Goal: Information Seeking & Learning: Find contact information

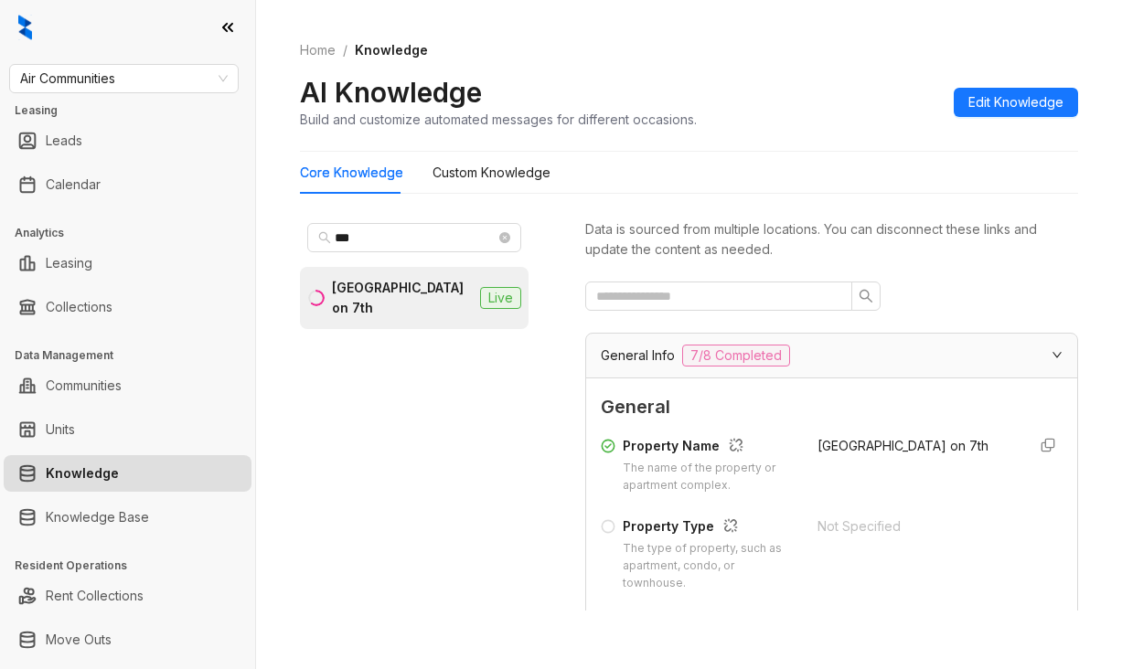
scroll to position [366, 0]
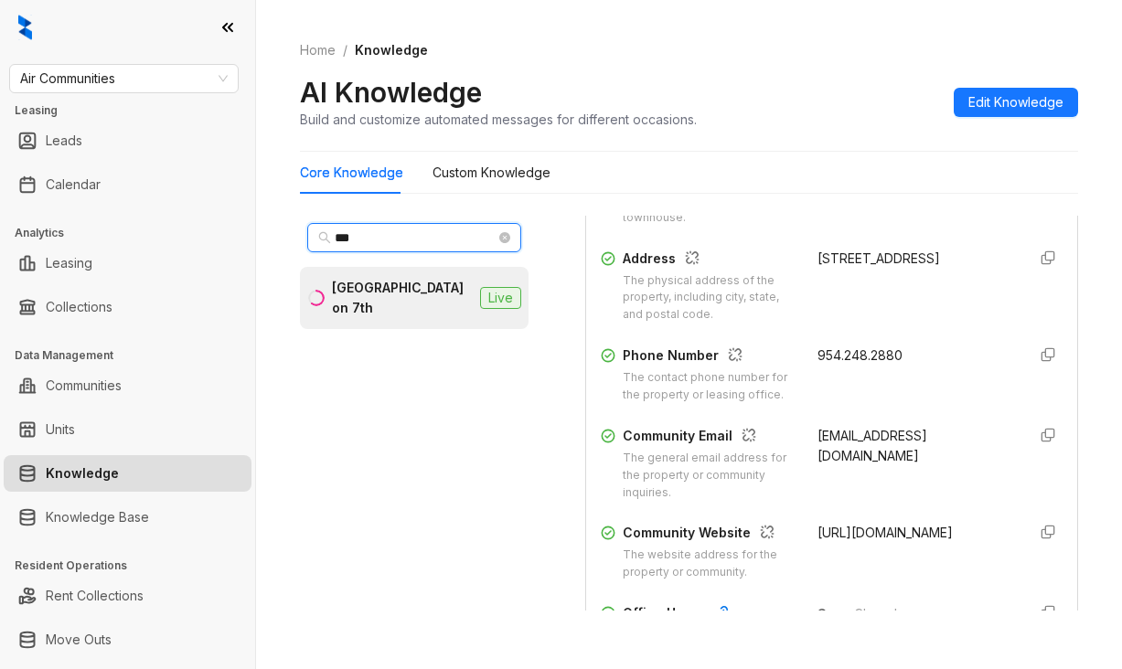
drag, startPoint x: 367, startPoint y: 233, endPoint x: 262, endPoint y: 75, distance: 190.0
click at [319, 233] on span "***" at bounding box center [414, 237] width 214 height 29
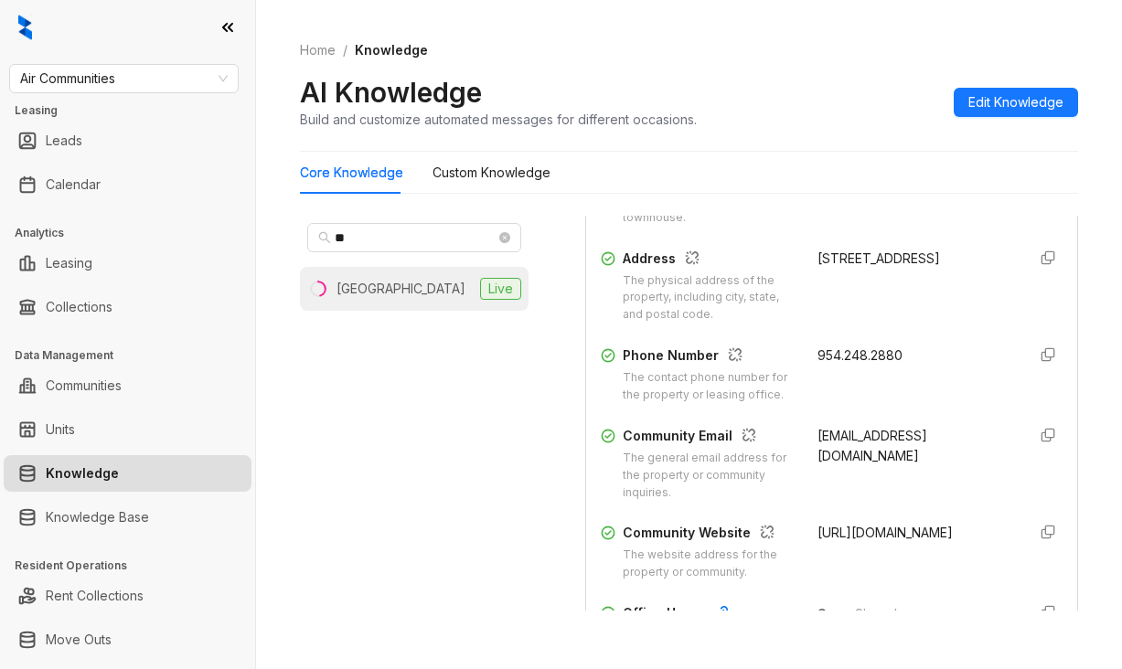
click at [368, 298] on div "[GEOGRAPHIC_DATA]" at bounding box center [401, 289] width 129 height 20
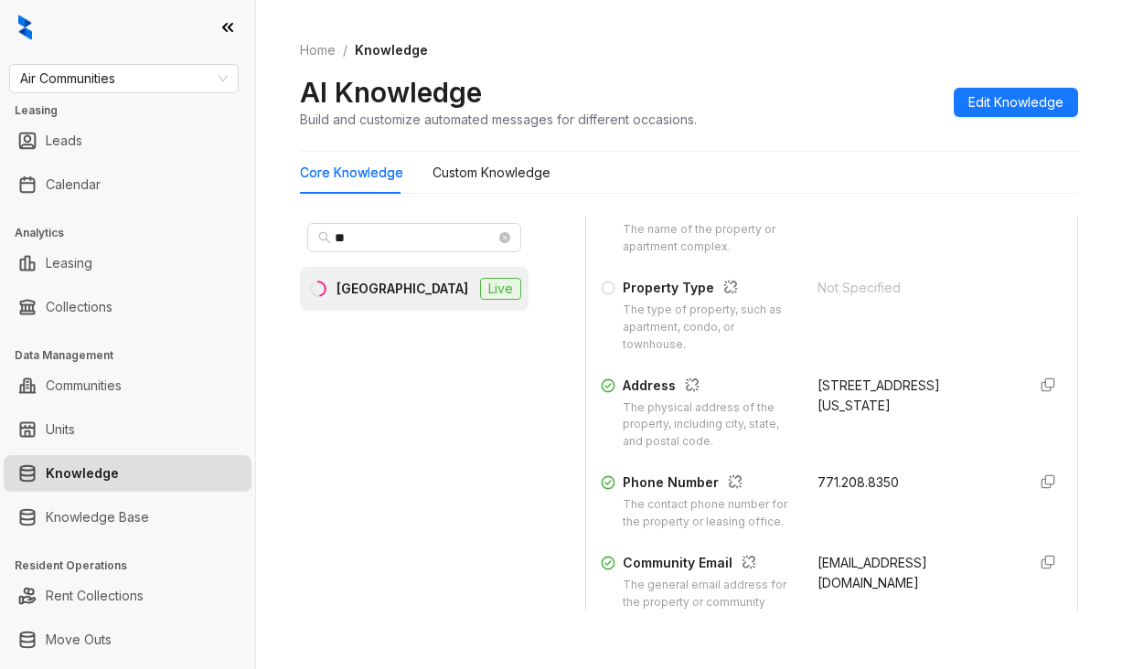
scroll to position [366, 0]
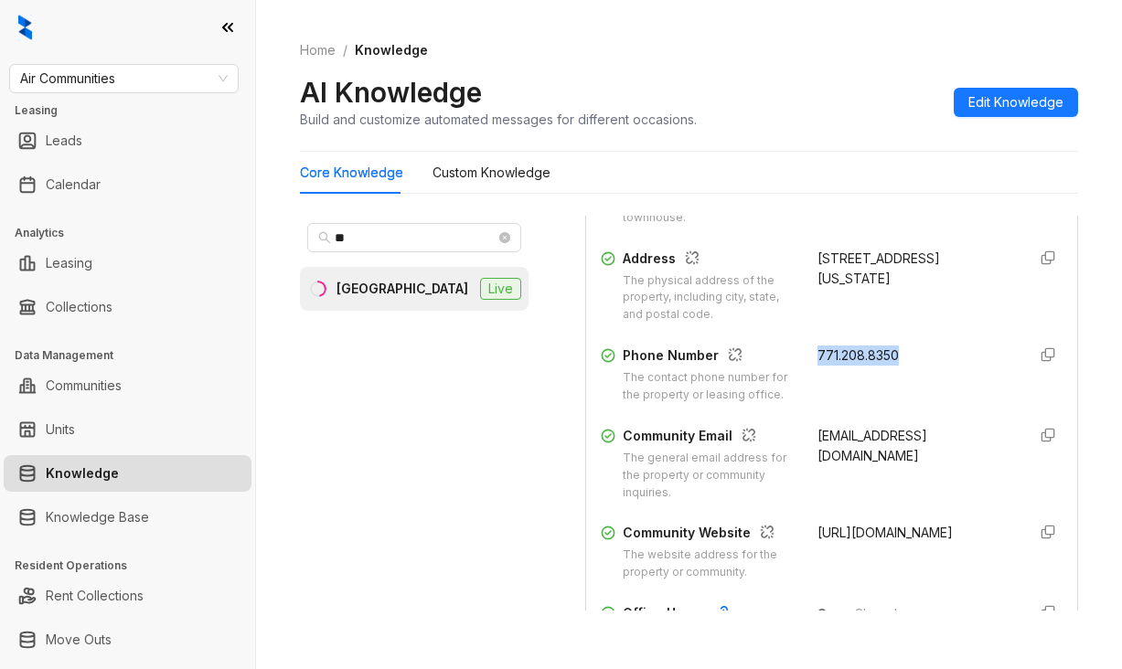
drag, startPoint x: 797, startPoint y: 355, endPoint x: 903, endPoint y: 363, distance: 105.5
click at [903, 363] on div "771.208.8350" at bounding box center [915, 375] width 195 height 59
copy span "771.208.8350"
drag, startPoint x: 795, startPoint y: 451, endPoint x: 837, endPoint y: 481, distance: 51.8
click at [837, 481] on div "Community Email The general email address for the property or community inquiri…" at bounding box center [832, 464] width 462 height 76
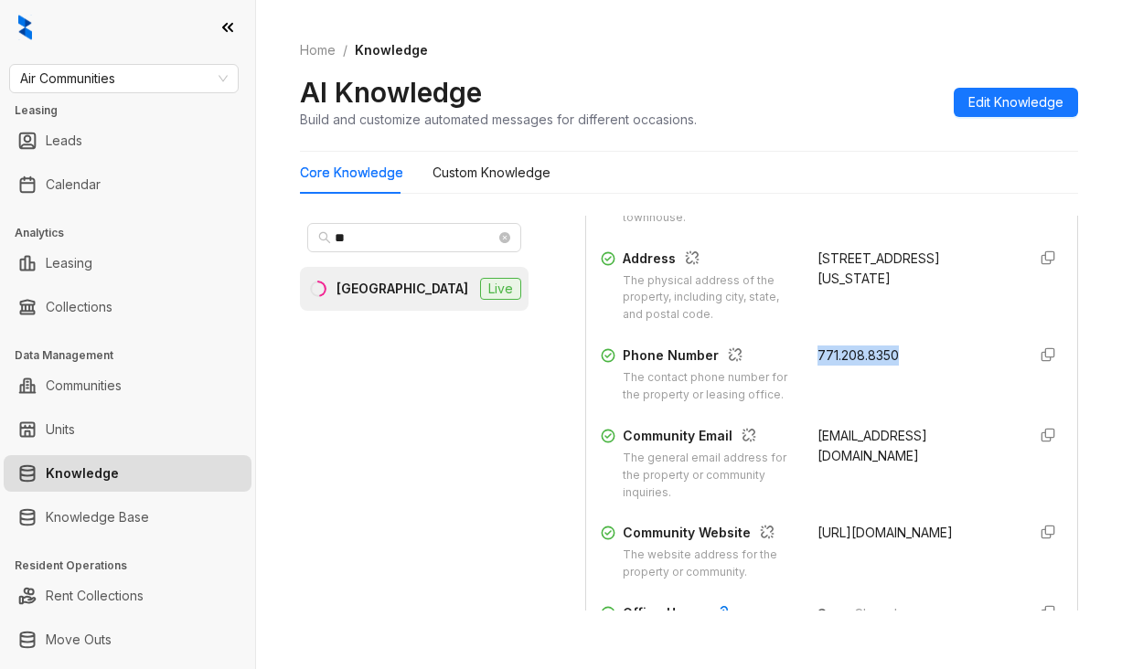
copy span "[EMAIL_ADDRESS][DOMAIN_NAME]"
click at [718, 88] on div "AI Knowledge Build and customize automated messages for different occasions. Ed…" at bounding box center [689, 102] width 778 height 54
click at [380, 235] on input "**" at bounding box center [415, 238] width 161 height 20
drag, startPoint x: 380, startPoint y: 235, endPoint x: 337, endPoint y: 244, distance: 43.9
click at [337, 244] on input "**" at bounding box center [415, 238] width 161 height 20
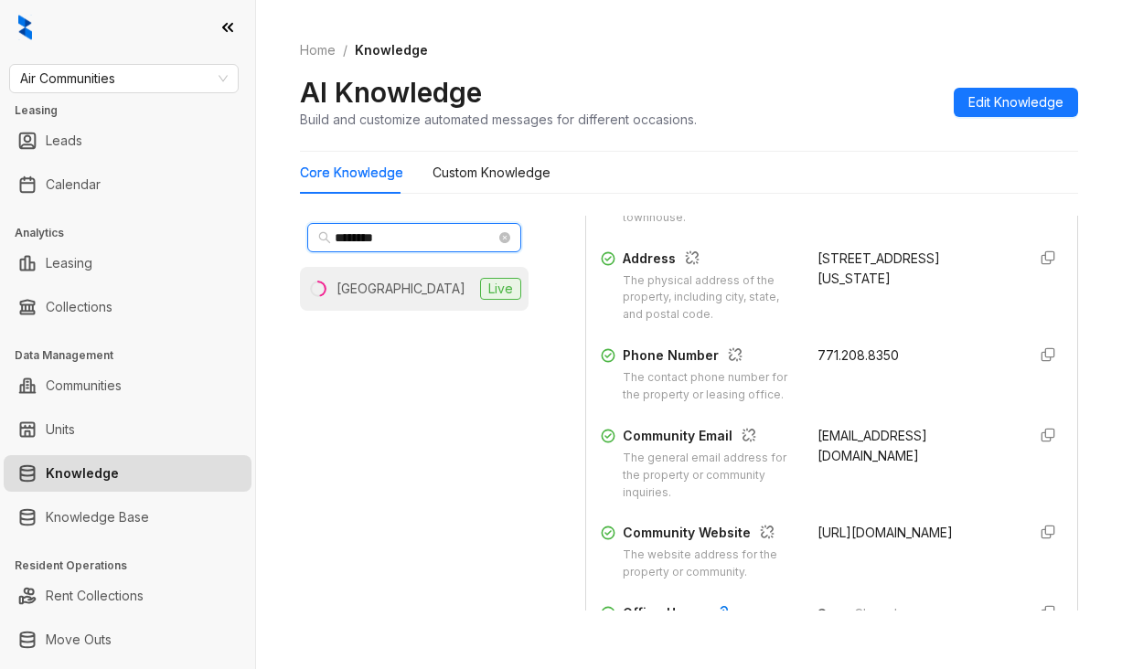
type input "********"
click at [383, 276] on li "Waterford Village Live" at bounding box center [414, 289] width 229 height 44
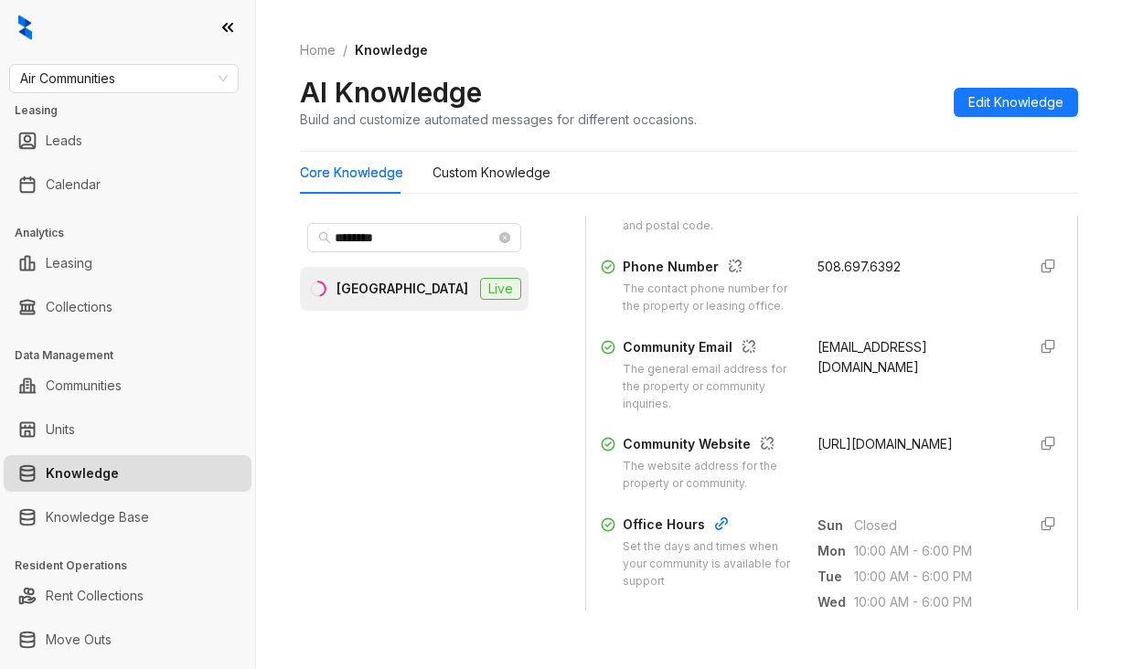
scroll to position [457, 0]
drag, startPoint x: 787, startPoint y: 258, endPoint x: 901, endPoint y: 262, distance: 113.5
click at [901, 262] on div "Phone Number The contact phone number for the property or leasing office. 508.6…" at bounding box center [832, 283] width 462 height 59
copy span "508.697.6392"
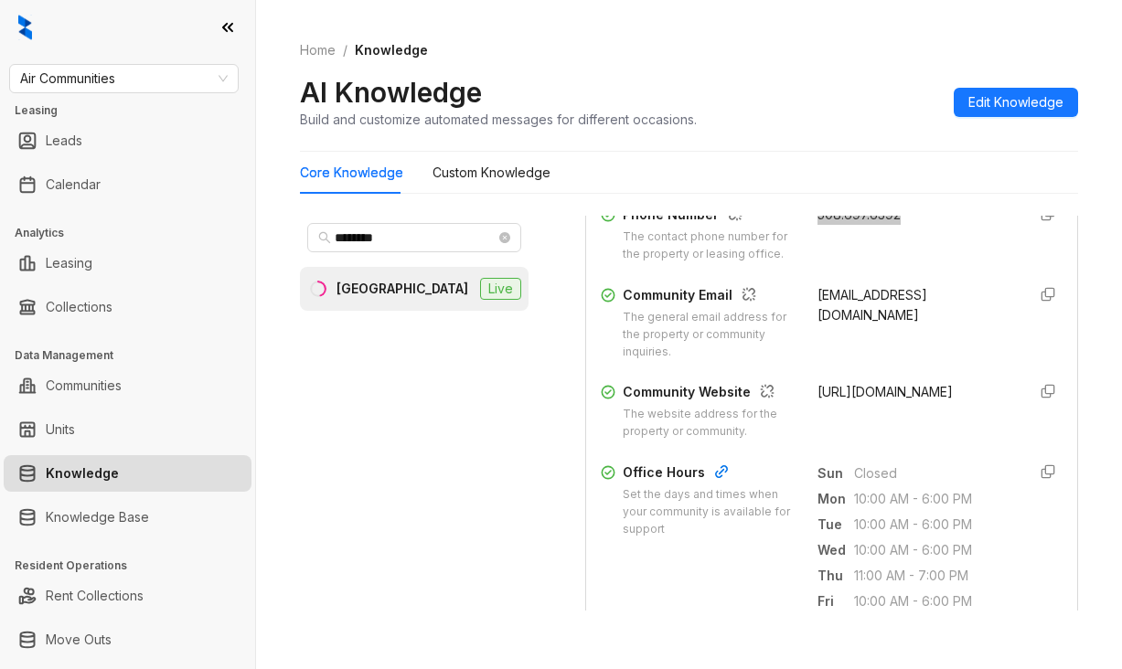
scroll to position [366, 0]
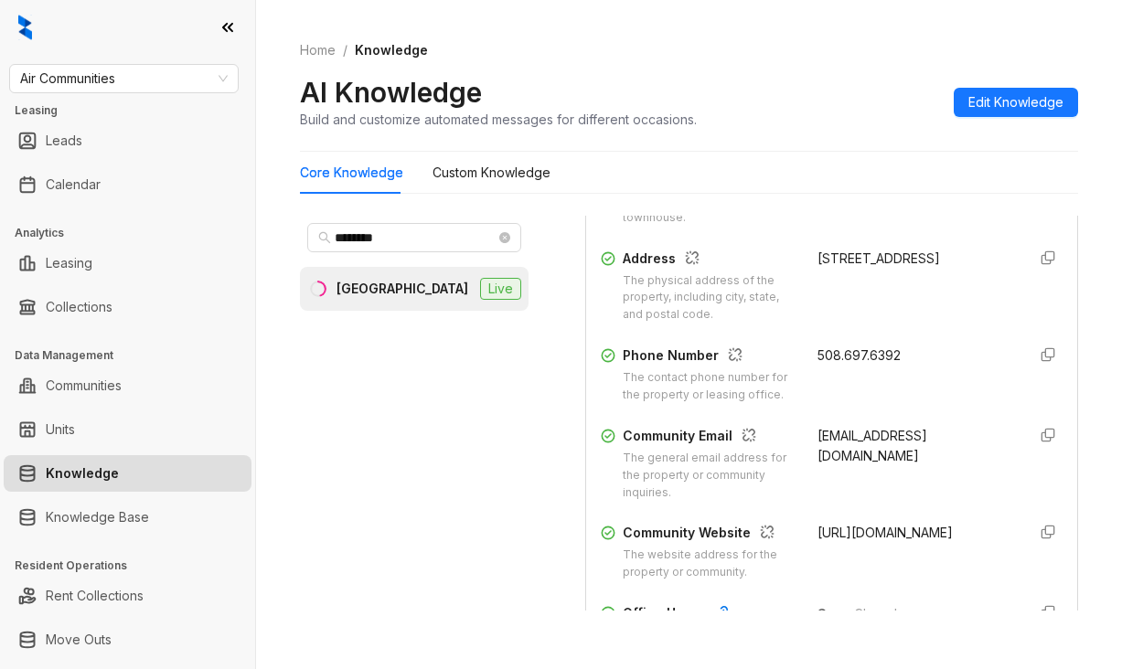
drag, startPoint x: 748, startPoint y: 44, endPoint x: 861, endPoint y: 0, distance: 120.7
click at [756, 37] on div "Home / Knowledge AI Knowledge Build and customize automated messages for differ…" at bounding box center [689, 85] width 778 height 134
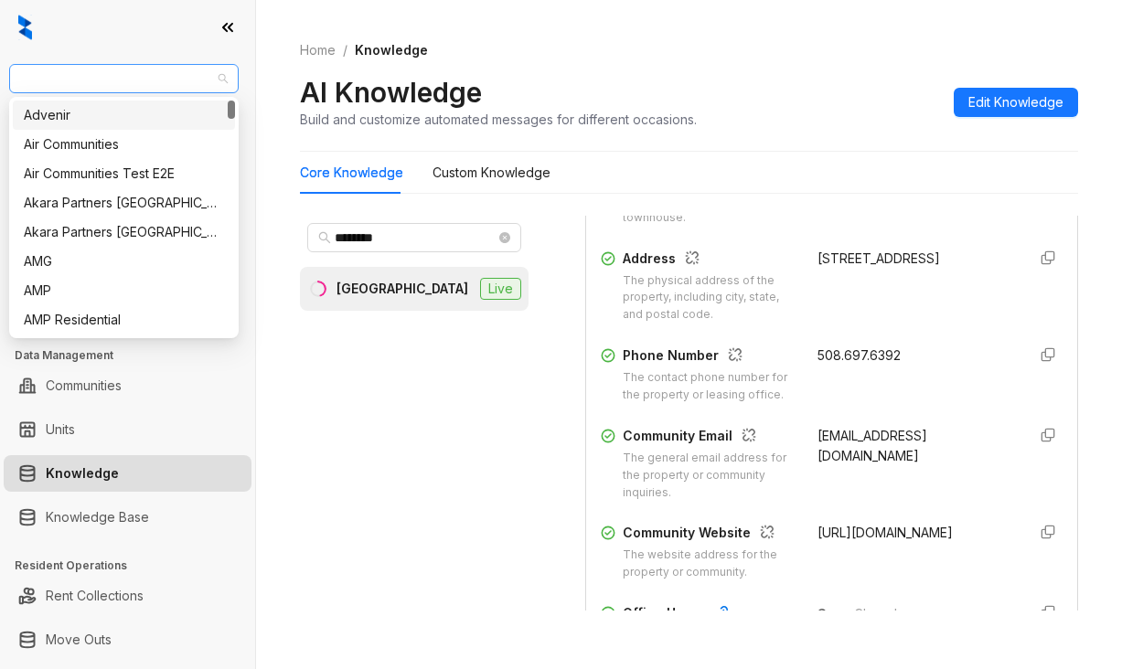
click at [147, 77] on span "Air Communities" at bounding box center [124, 78] width 208 height 27
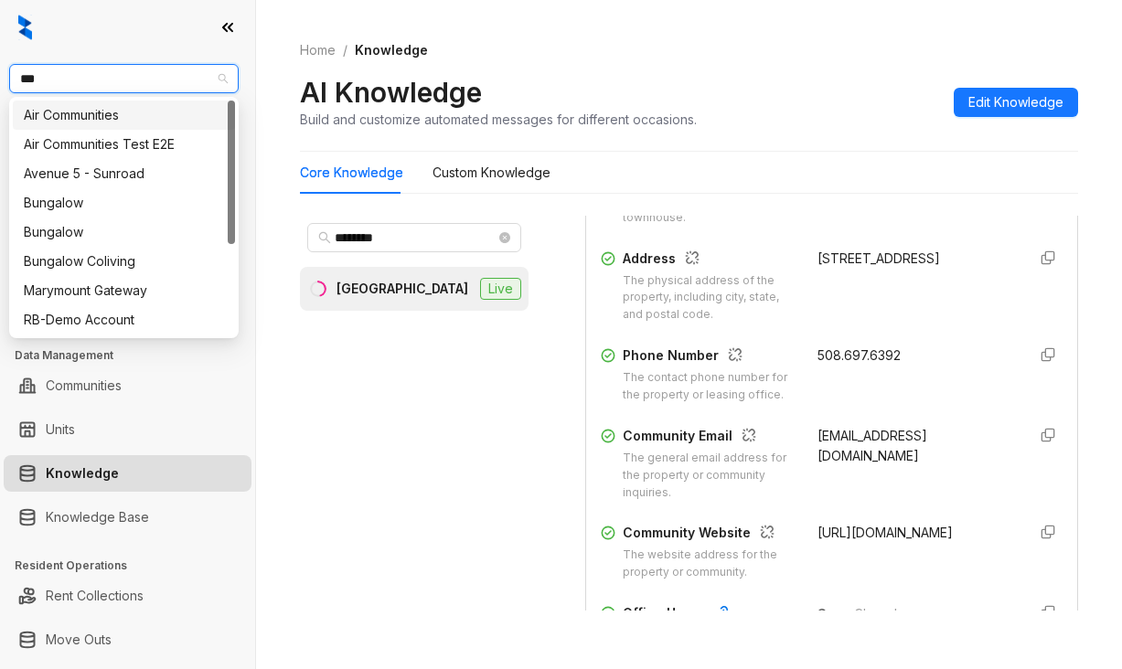
type input "****"
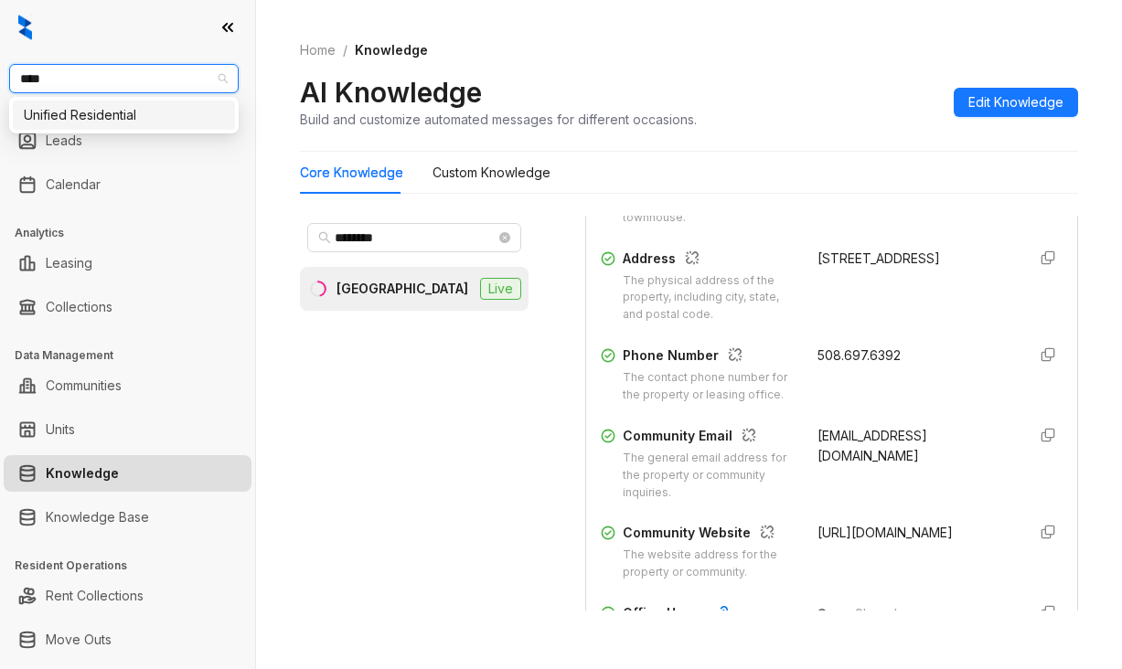
click at [76, 119] on div "Unified Residential" at bounding box center [124, 115] width 200 height 20
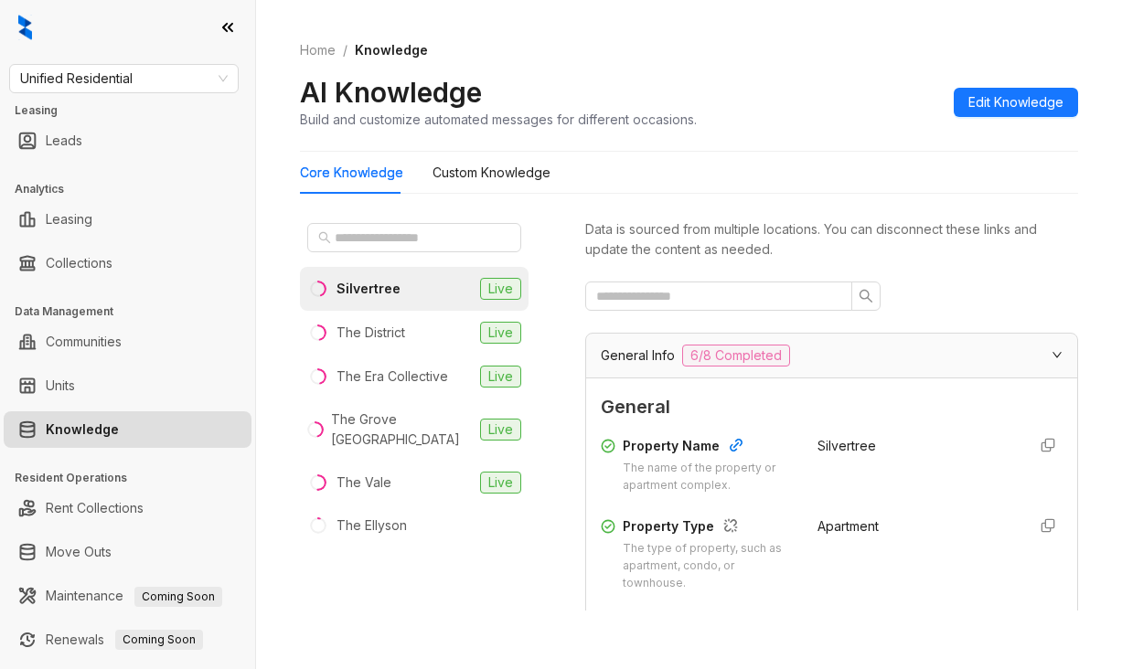
click at [367, 291] on div "Silvertree" at bounding box center [369, 289] width 64 height 20
click at [374, 295] on div "Silvertree" at bounding box center [369, 289] width 64 height 20
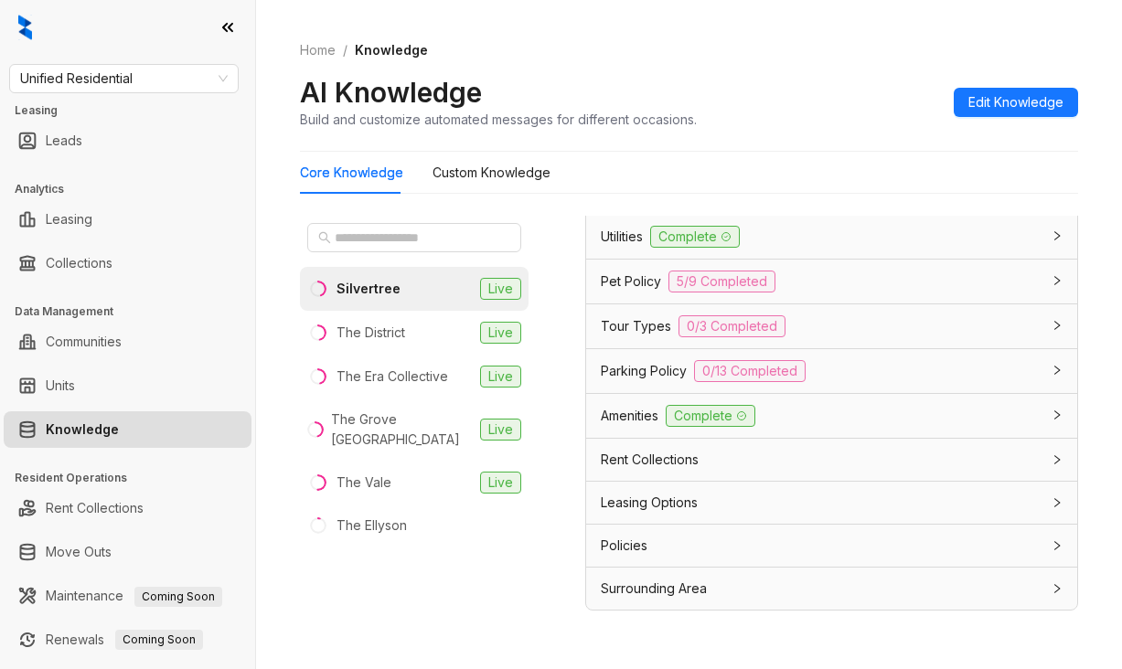
scroll to position [1572, 0]
click at [675, 499] on span "Leasing Options" at bounding box center [649, 503] width 97 height 20
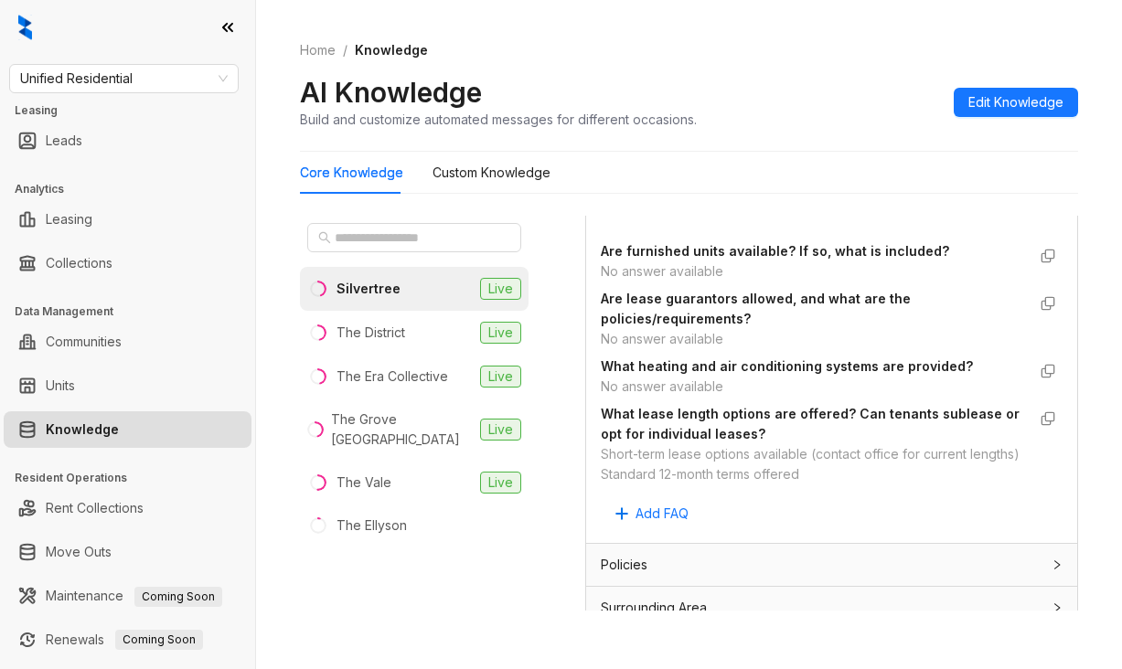
scroll to position [1938, 0]
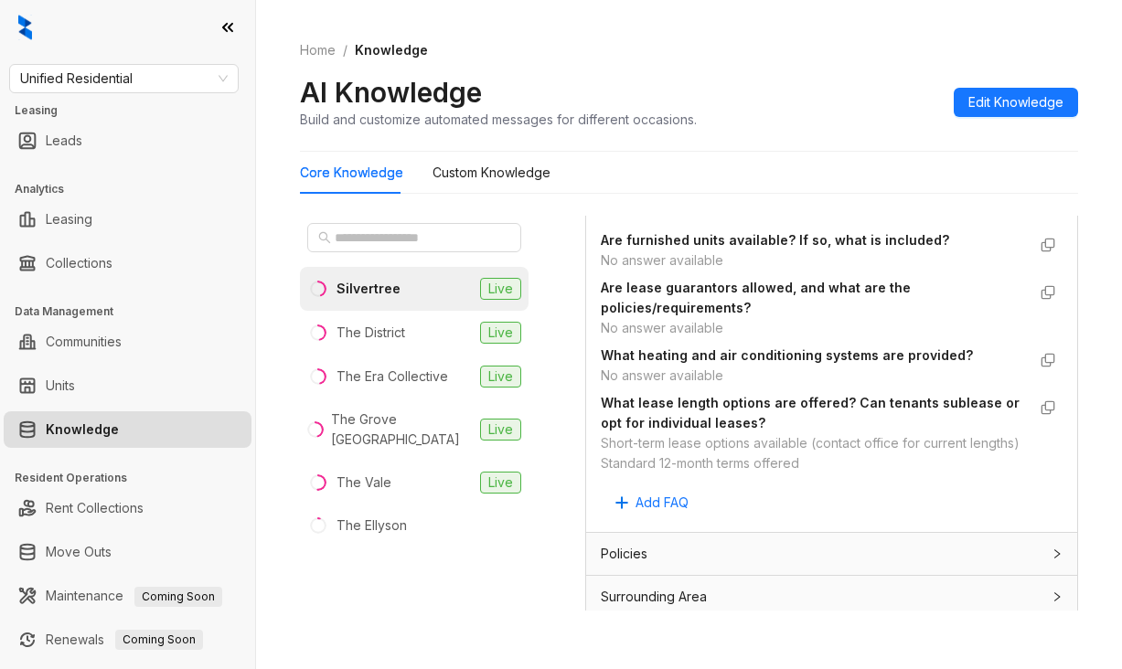
click at [558, 309] on div "Silvertree Live The District Live The Era Collective Live The Grove Germantown …" at bounding box center [689, 418] width 778 height 418
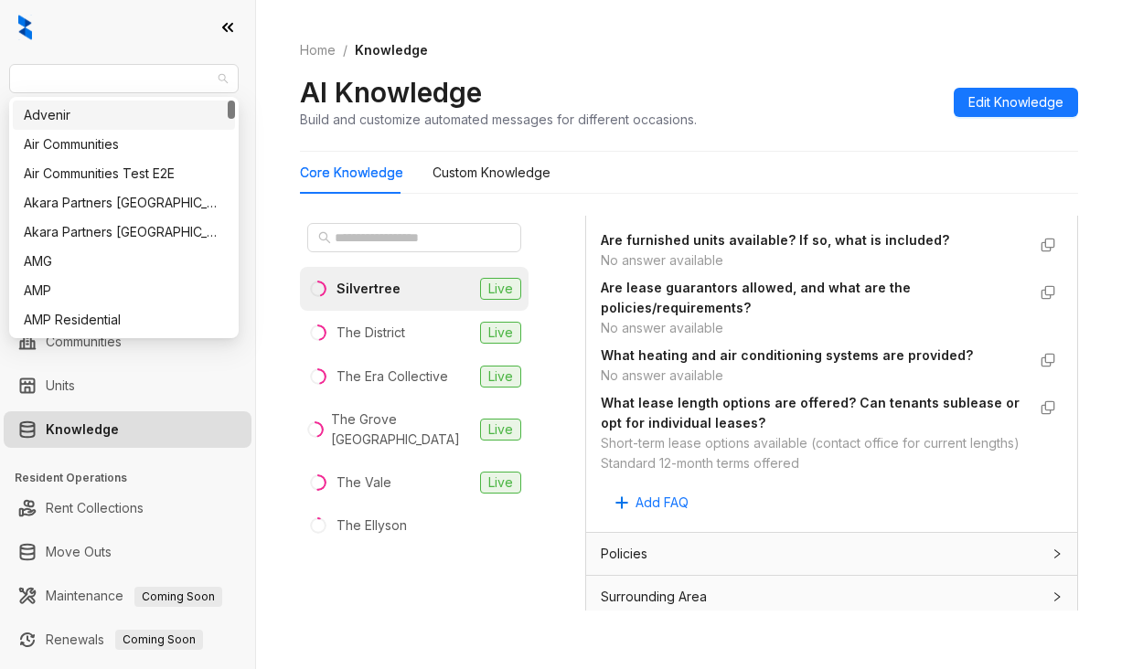
drag, startPoint x: 144, startPoint y: 76, endPoint x: -34, endPoint y: 70, distance: 177.5
click at [0, 70] on html "Unified Residential Leasing Leads Analytics Leasing Collections Data Management…" at bounding box center [561, 334] width 1122 height 669
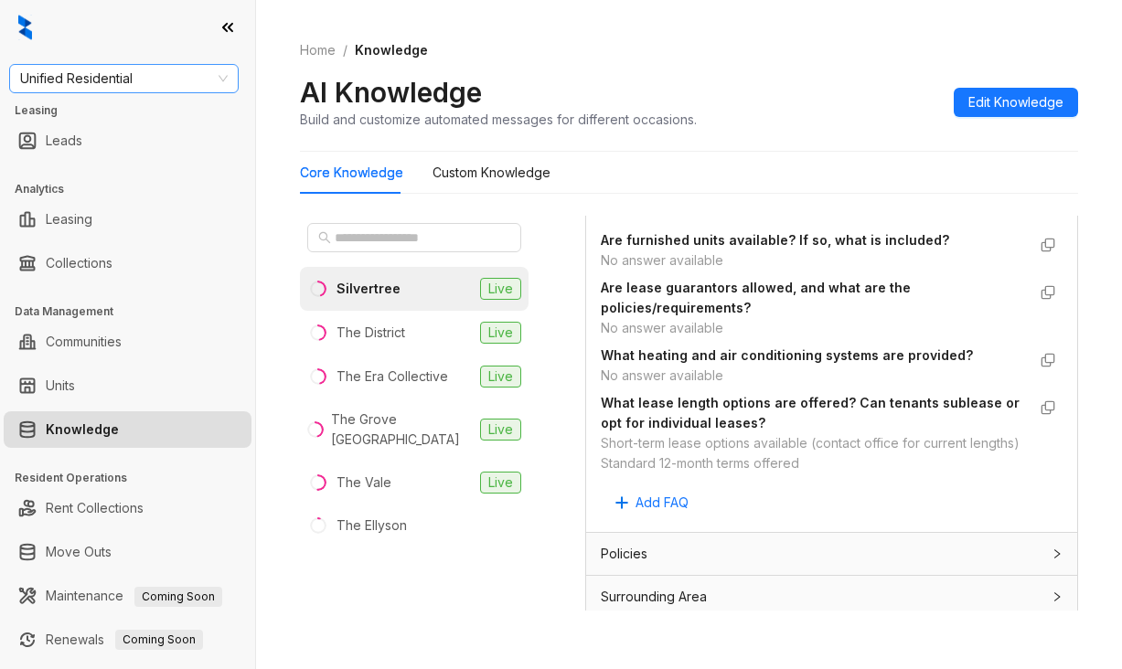
click at [27, 80] on span "Unified Residential" at bounding box center [124, 78] width 208 height 27
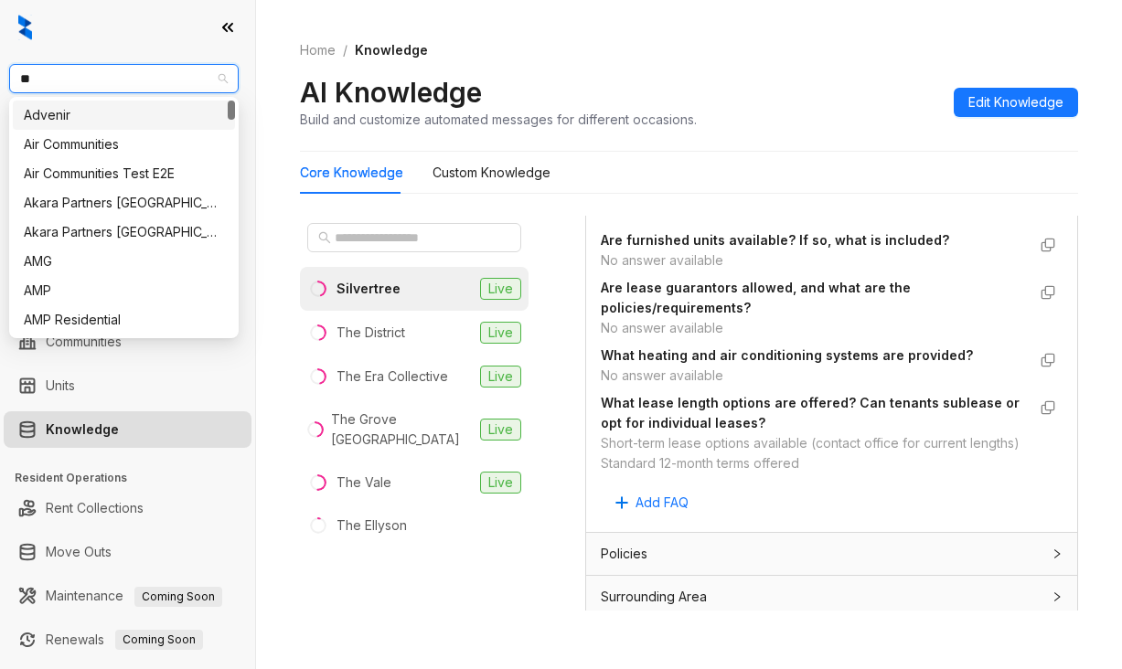
type input "***"
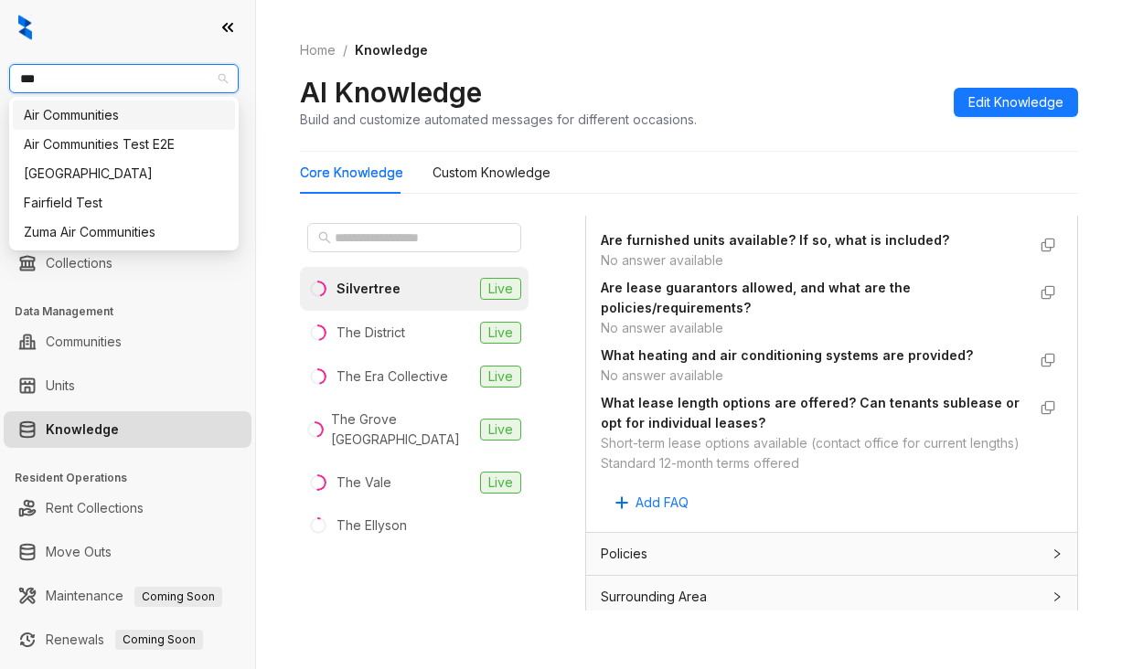
click at [52, 119] on div "Air Communities" at bounding box center [124, 115] width 200 height 20
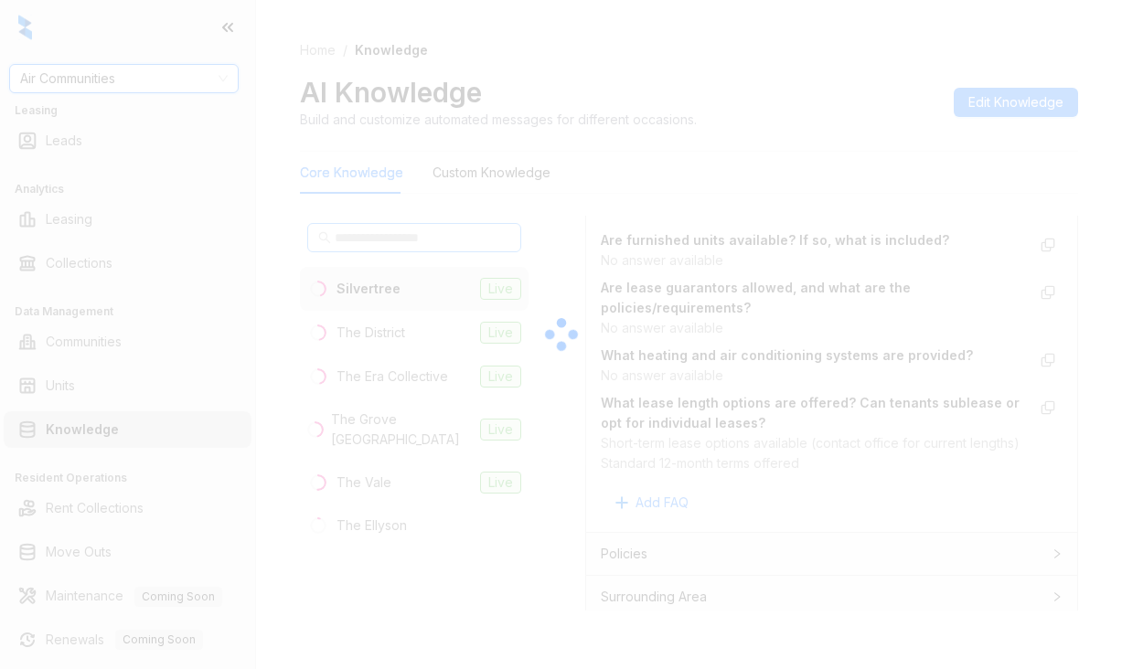
click at [363, 242] on div at bounding box center [561, 334] width 1122 height 669
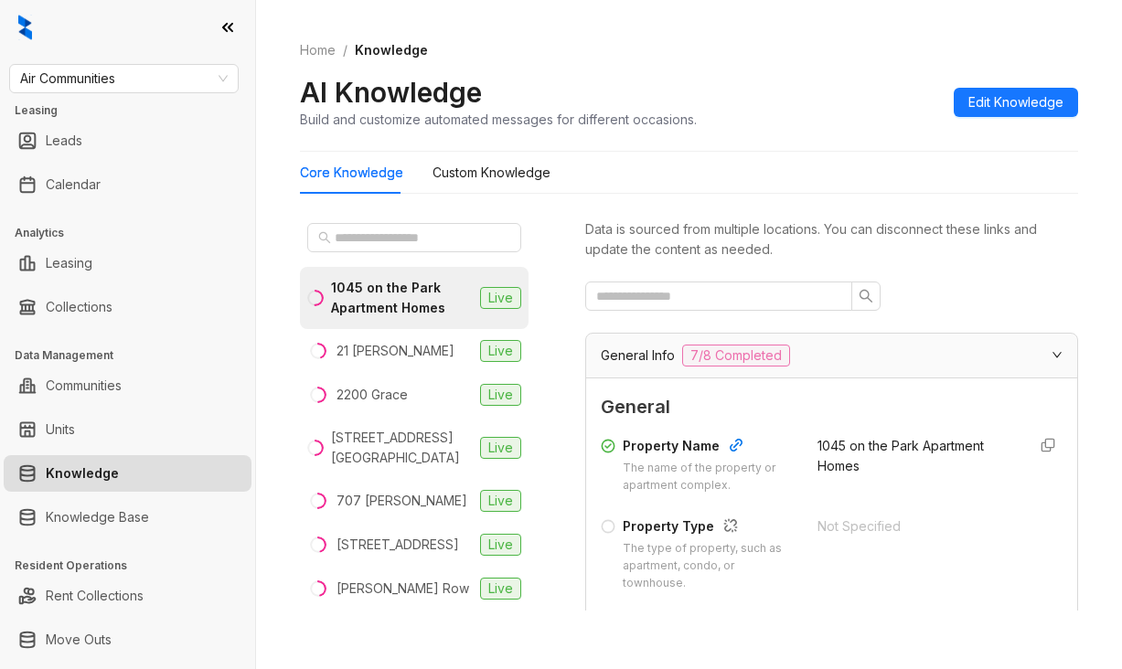
click at [556, 272] on div "1045 on the Park Apartment Homes Live 21 Fitzsimons Live 2200 Grace Live 3400 A…" at bounding box center [689, 418] width 778 height 418
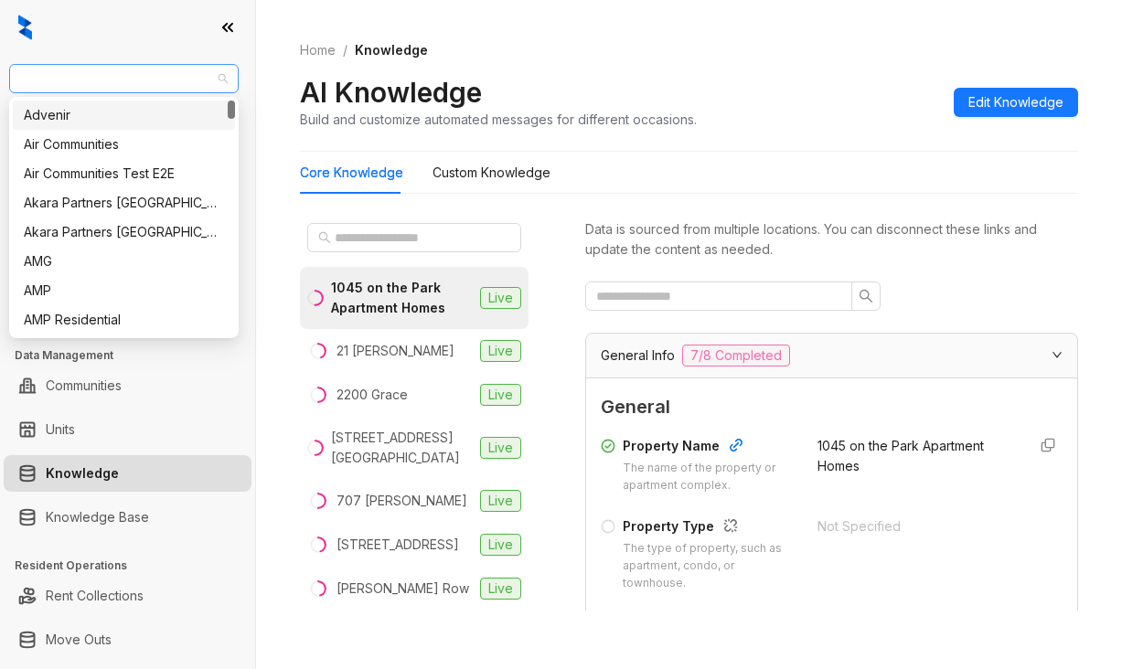
drag, startPoint x: 146, startPoint y: 70, endPoint x: 51, endPoint y: 74, distance: 95.2
click at [51, 74] on span "Air Communities" at bounding box center [124, 78] width 208 height 27
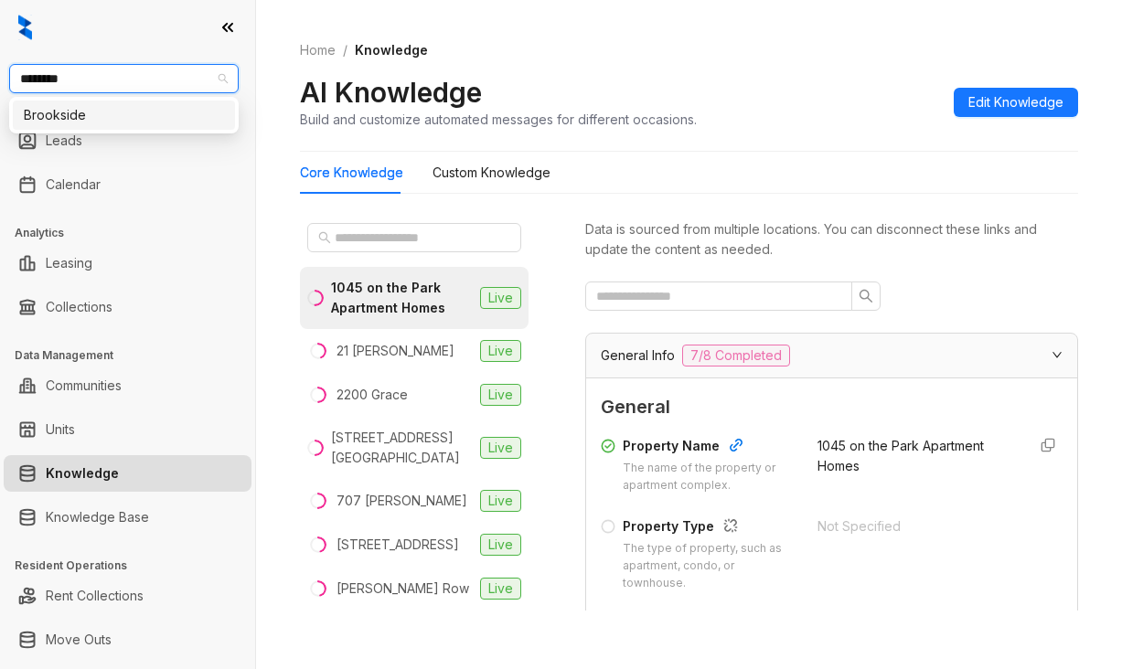
type input "*********"
click at [88, 124] on div "Brookside" at bounding box center [124, 115] width 200 height 20
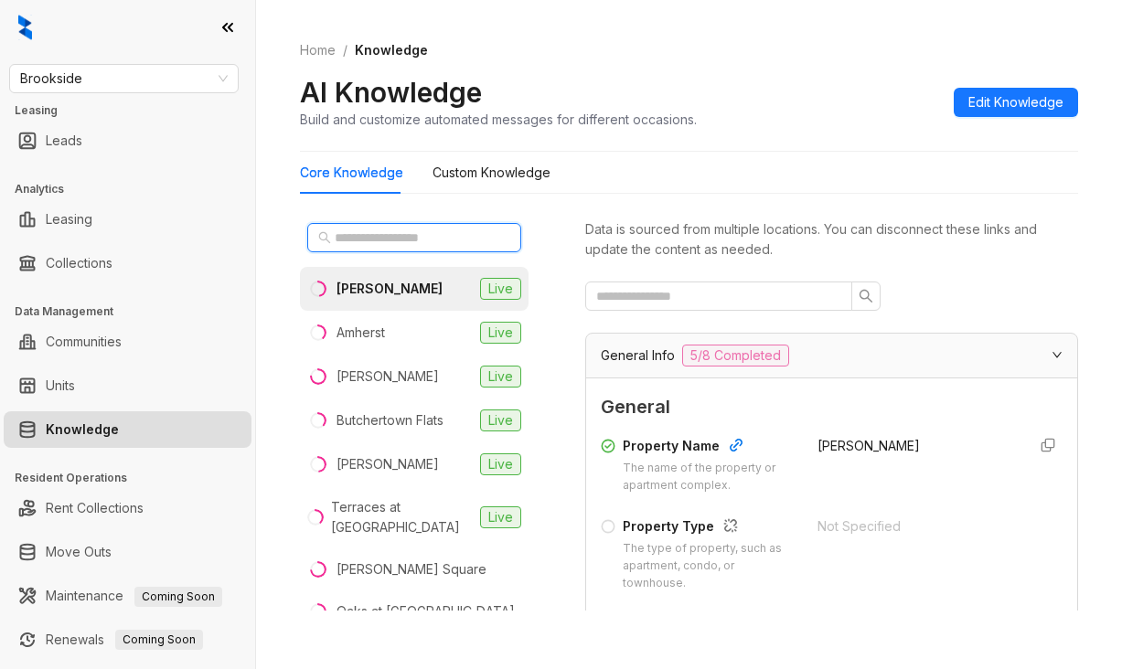
click at [358, 236] on input "text" at bounding box center [415, 238] width 161 height 20
click at [381, 277] on li "Abigail Live" at bounding box center [414, 289] width 229 height 44
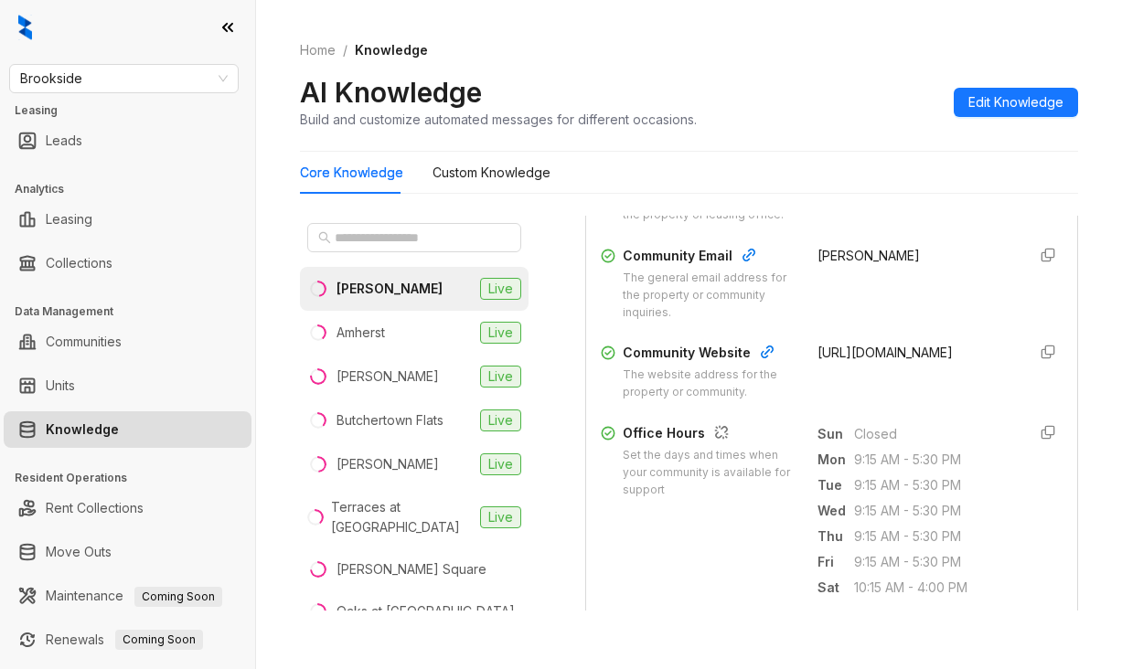
scroll to position [549, 0]
click at [818, 358] on span "https://www.theabigailapts.com/" at bounding box center [885, 350] width 135 height 16
drag, startPoint x: 793, startPoint y: 367, endPoint x: 850, endPoint y: 402, distance: 67.0
click at [850, 399] on div "Community Website The website address for the property or community. https://ww…" at bounding box center [832, 369] width 462 height 59
copy span "https://www.theabigailapts.com/"
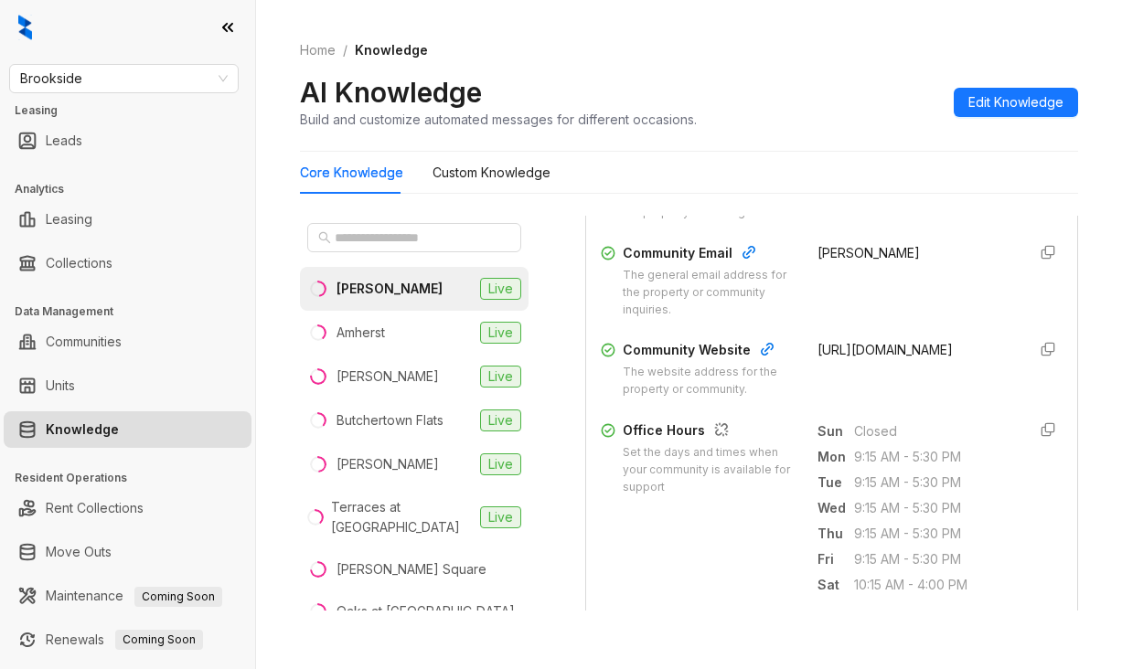
click at [655, 171] on div "Core Knowledge Custom Knowledge" at bounding box center [689, 173] width 778 height 42
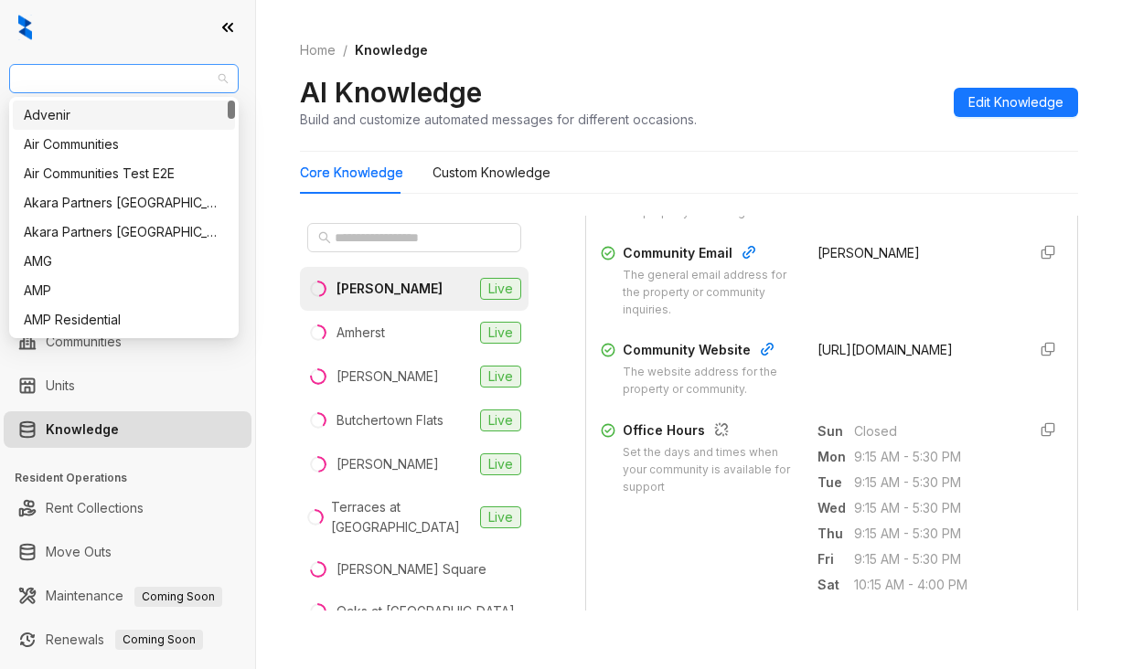
click at [144, 89] on span "Brookside" at bounding box center [124, 78] width 208 height 27
type input "***"
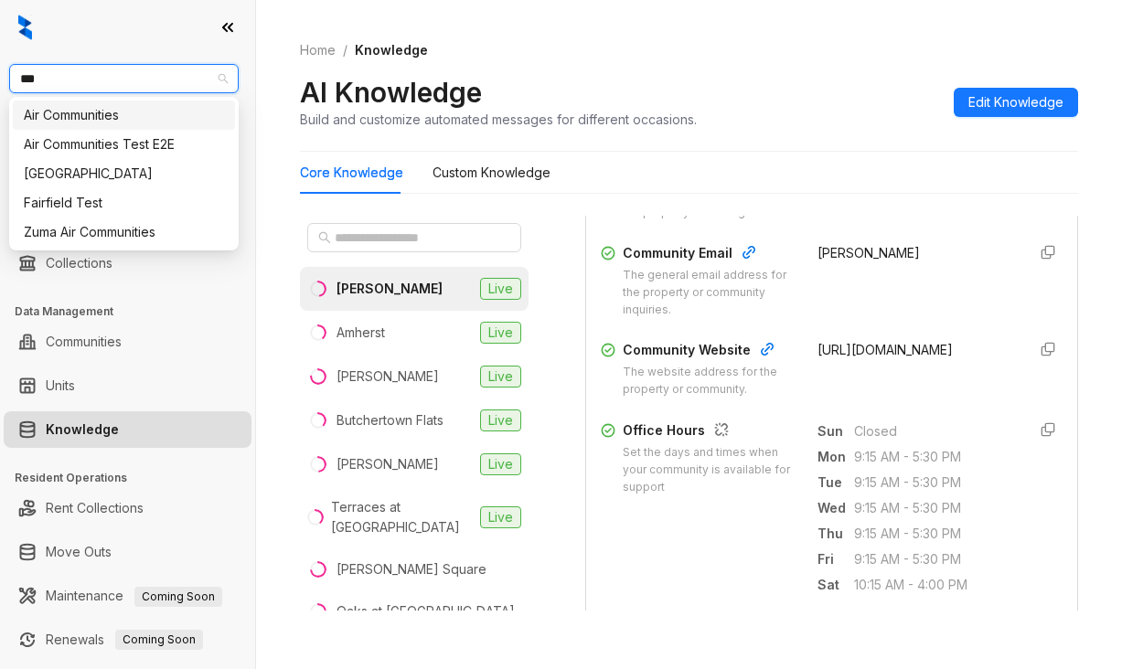
click at [75, 111] on div "Air Communities" at bounding box center [124, 115] width 200 height 20
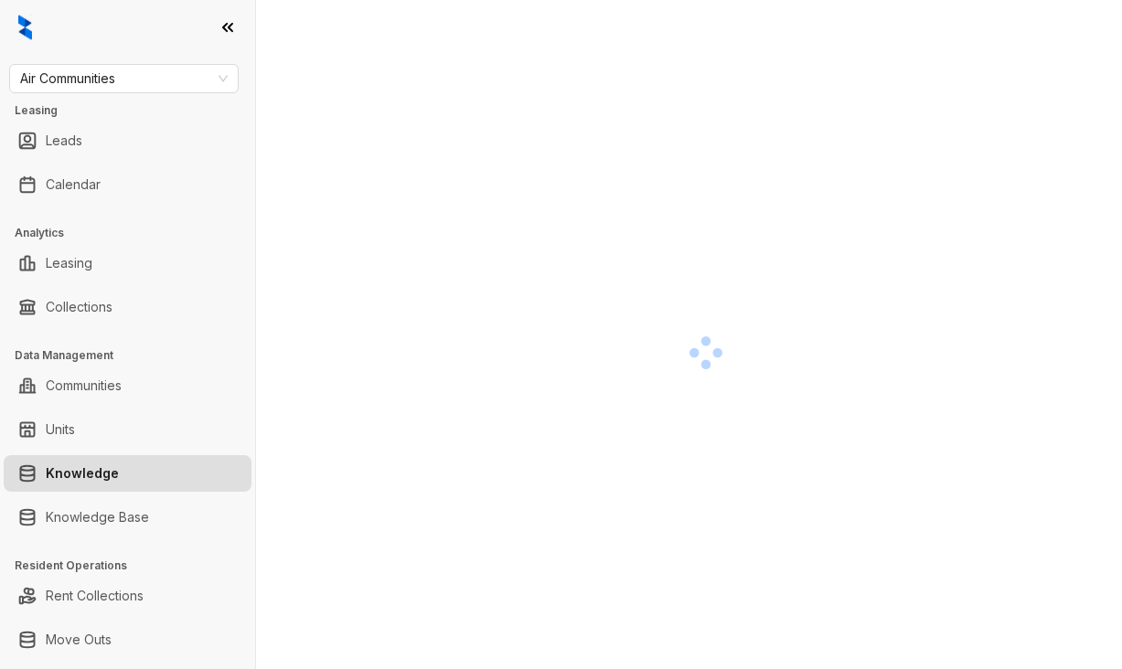
click at [361, 240] on div at bounding box center [705, 352] width 811 height 669
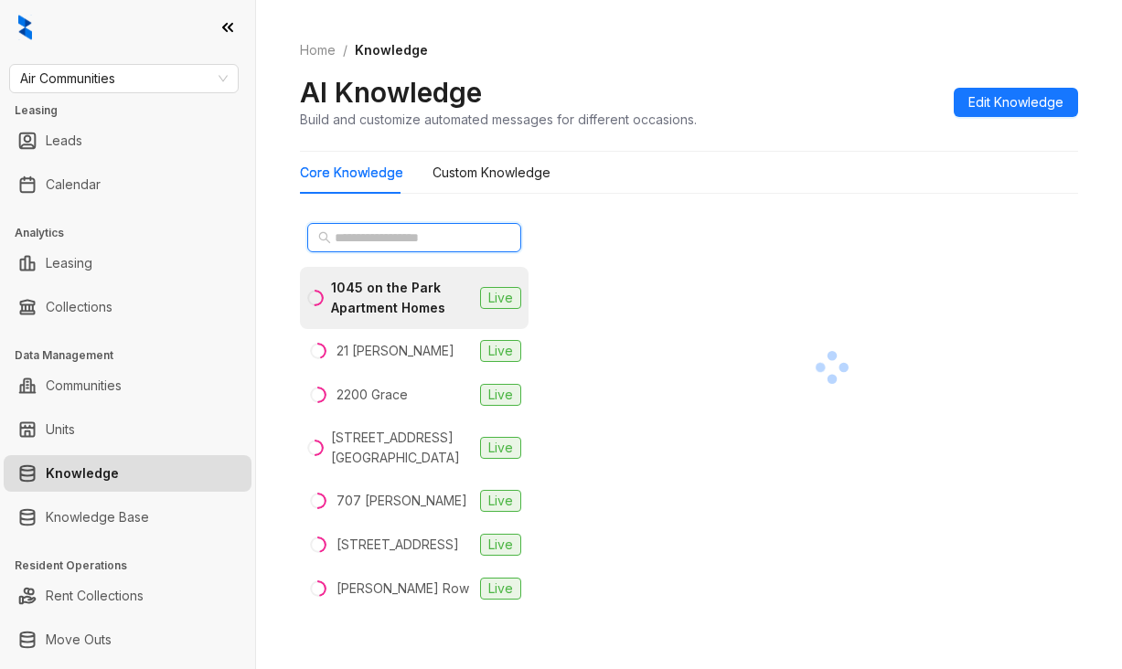
click at [373, 241] on input "text" at bounding box center [415, 238] width 161 height 20
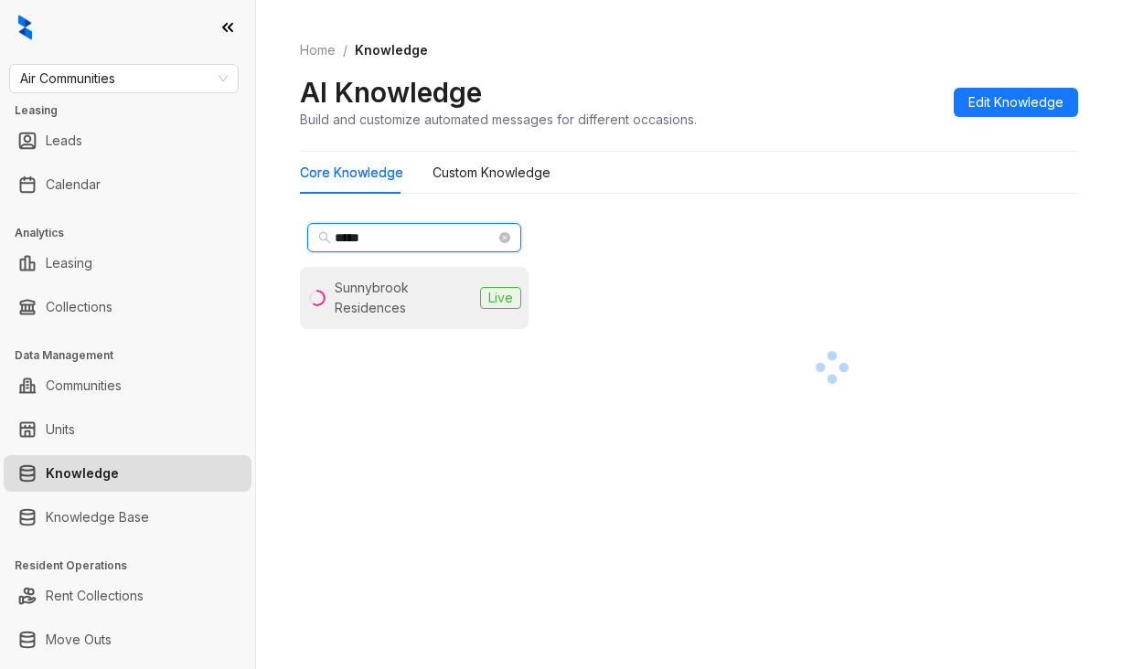
type input "*****"
click at [382, 289] on div "Sunnybrook Residences" at bounding box center [404, 298] width 138 height 40
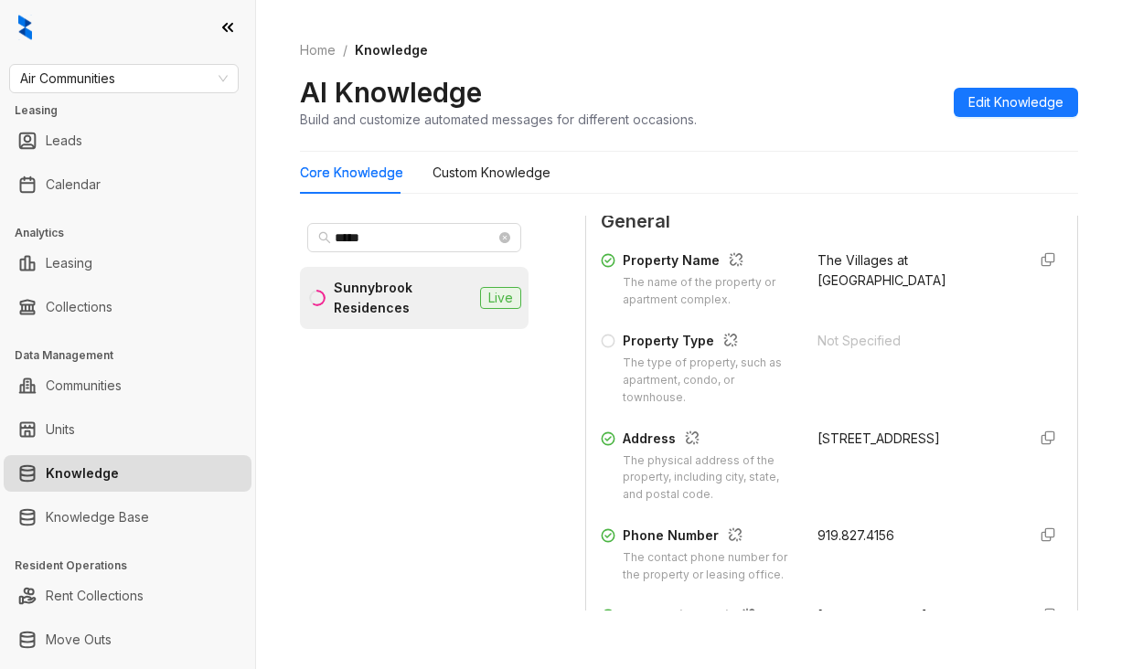
scroll to position [274, 0]
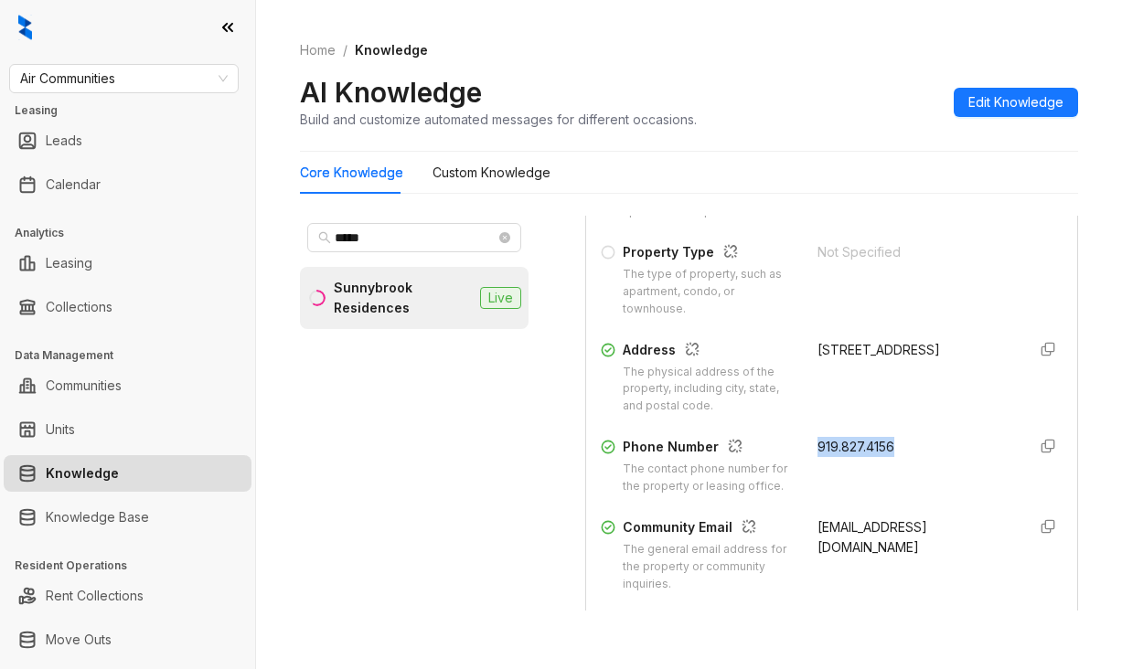
drag, startPoint x: 796, startPoint y: 446, endPoint x: 862, endPoint y: 451, distance: 66.9
click at [890, 457] on div "Phone Number The contact phone number for the property or leasing office. 919.8…" at bounding box center [832, 466] width 462 height 59
drag, startPoint x: 844, startPoint y: 444, endPoint x: 856, endPoint y: 436, distance: 14.5
copy span "919.827.4156"
click at [653, 184] on div "Core Knowledge Custom Knowledge" at bounding box center [689, 173] width 778 height 42
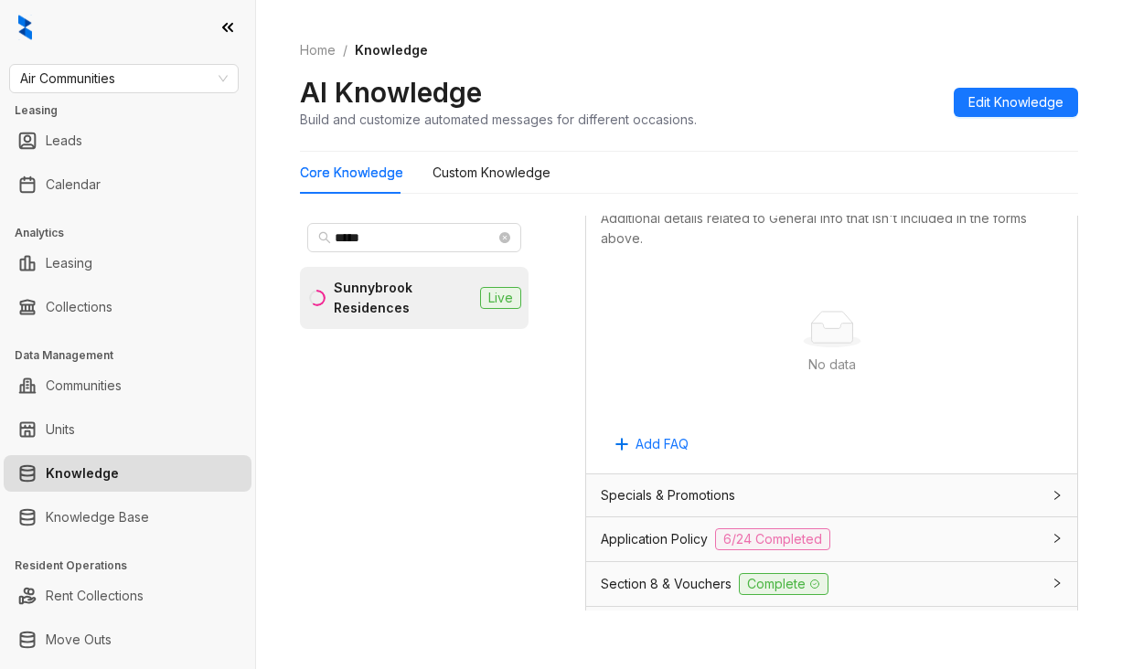
scroll to position [1280, 0]
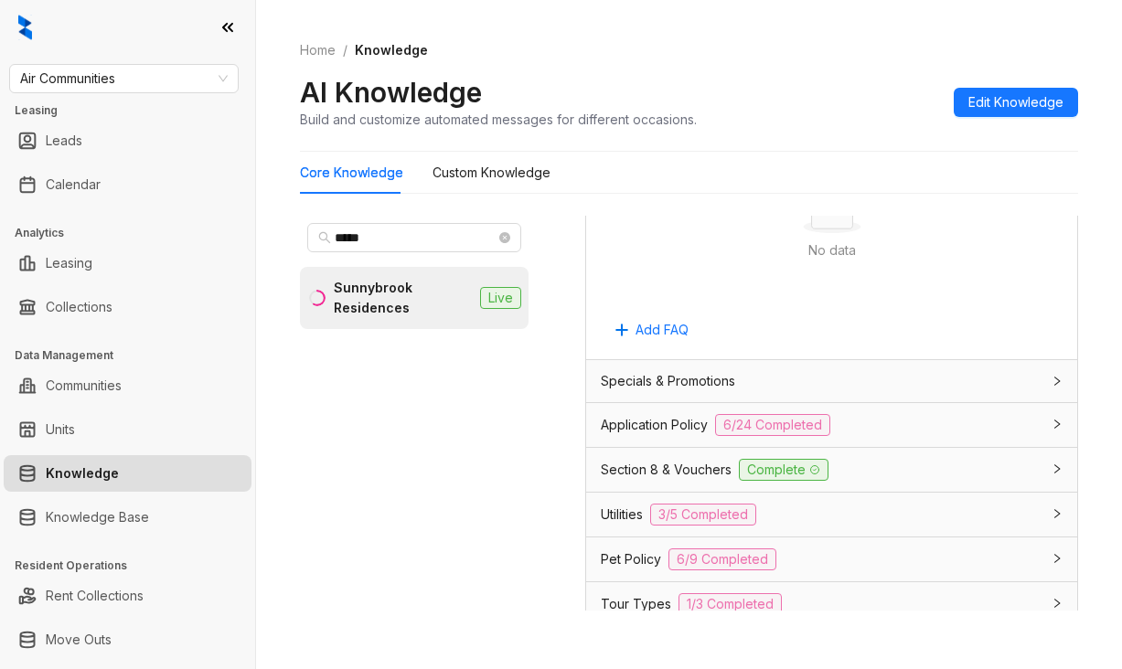
click at [604, 435] on span "Application Policy" at bounding box center [654, 425] width 107 height 20
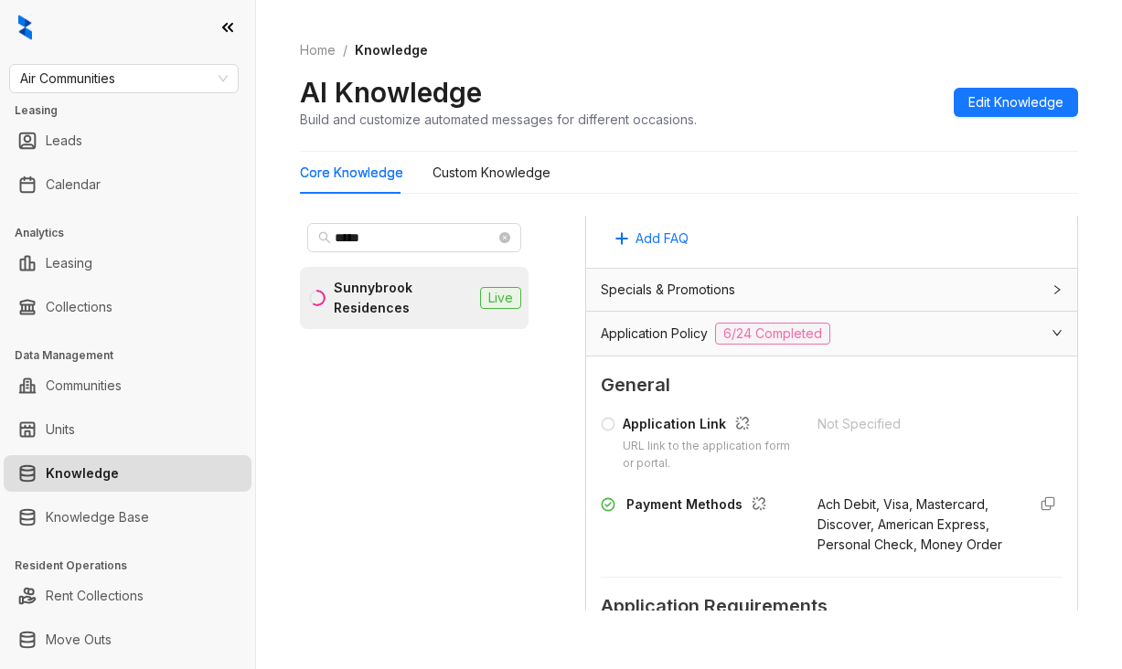
scroll to position [1006, 0]
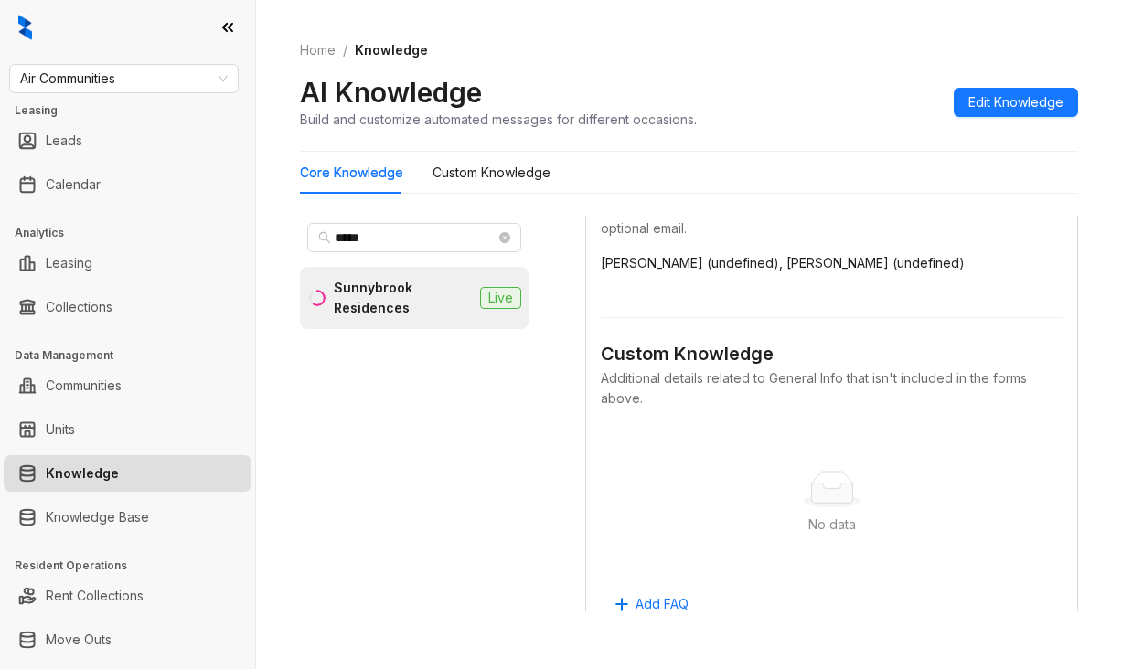
click at [659, 336] on div "Custom Knowledge Additional details related to General Info that isn't included…" at bounding box center [832, 457] width 462 height 324
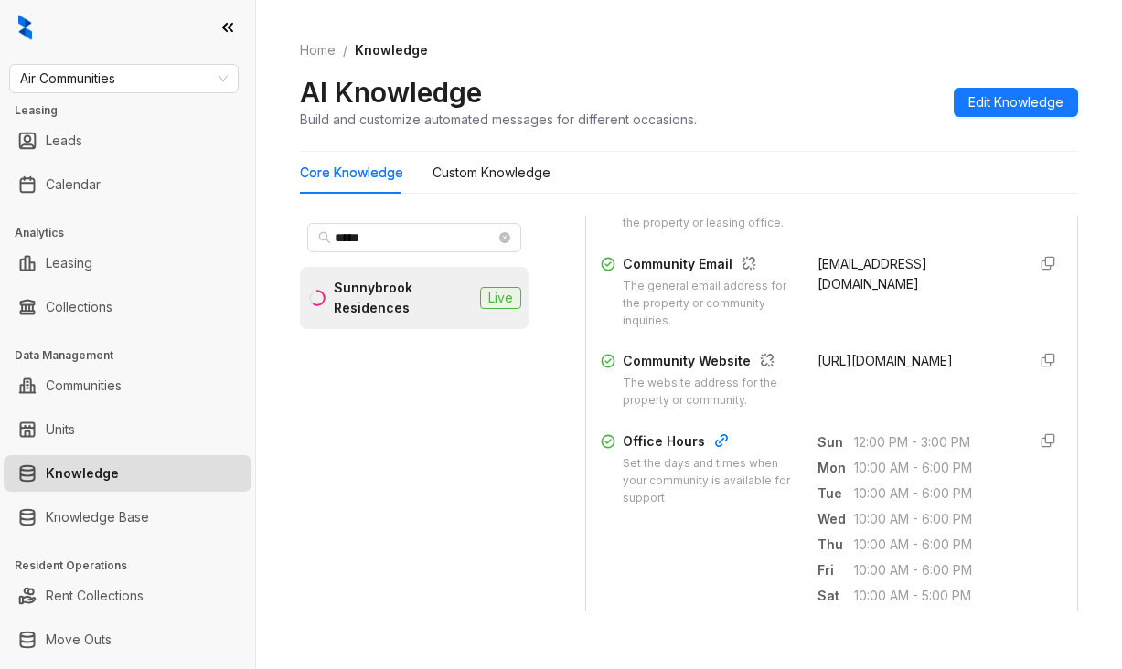
scroll to position [457, 0]
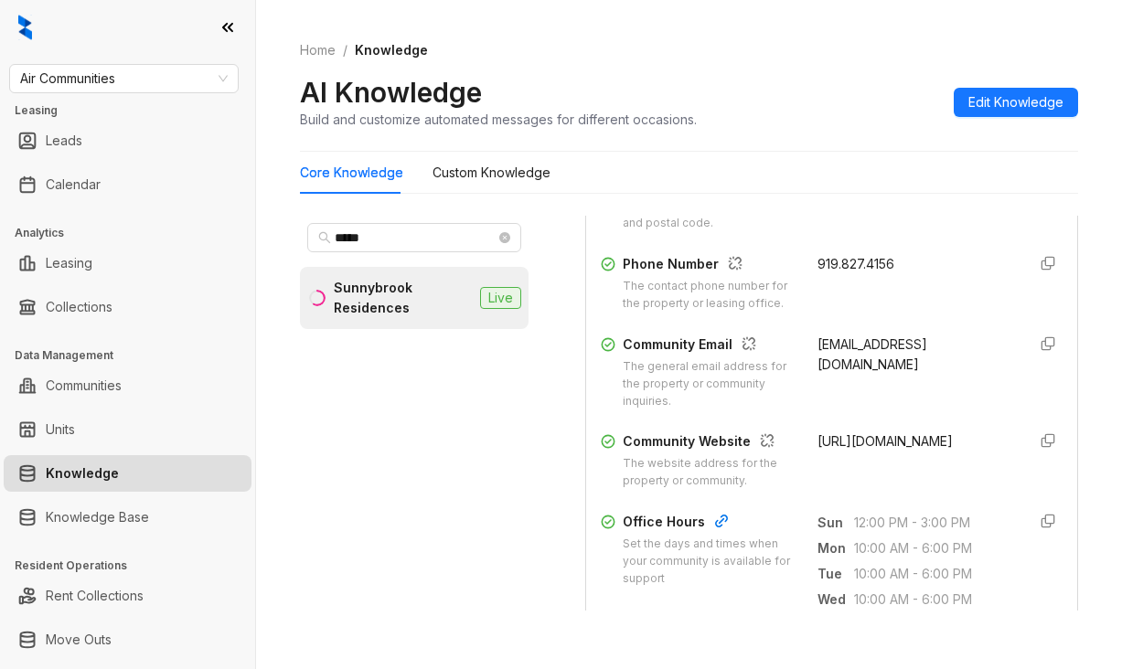
drag, startPoint x: 793, startPoint y: 456, endPoint x: 819, endPoint y: 463, distance: 27.3
click at [851, 487] on div "Community Website The website address for the property or community. http://vil…" at bounding box center [832, 461] width 462 height 59
copy span "http://villagesatsunnybrook.com"
click at [558, 230] on div "***** Sunnybrook Residences Live Data is sourced from multiple locations. You c…" at bounding box center [689, 418] width 778 height 418
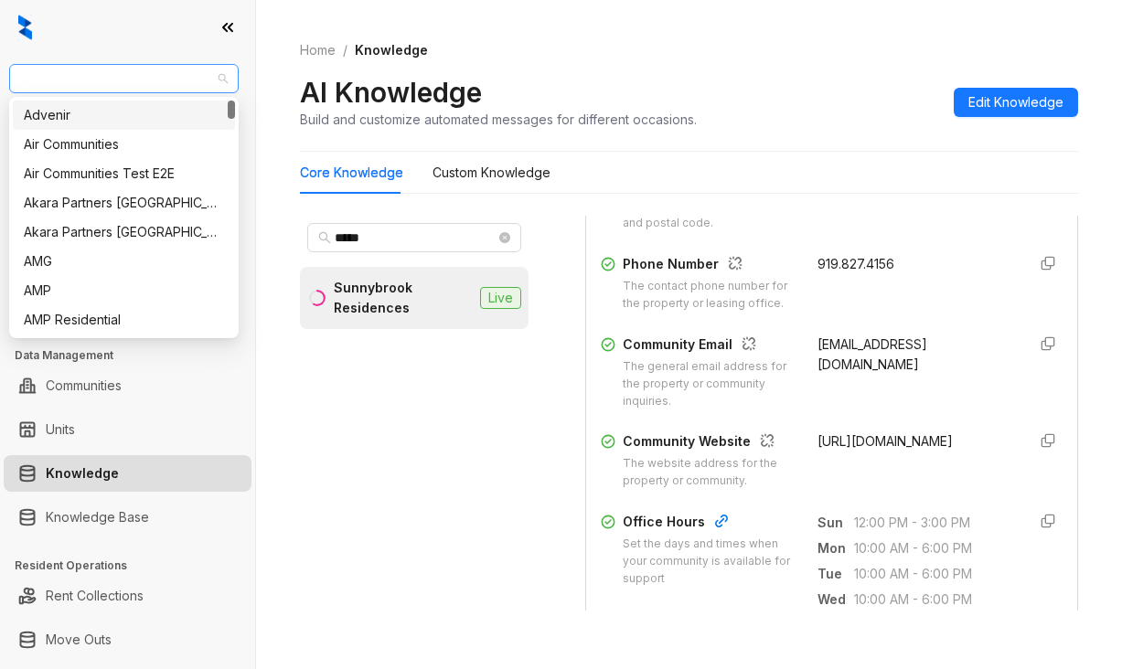
click at [147, 79] on span "Air Communities" at bounding box center [124, 78] width 208 height 27
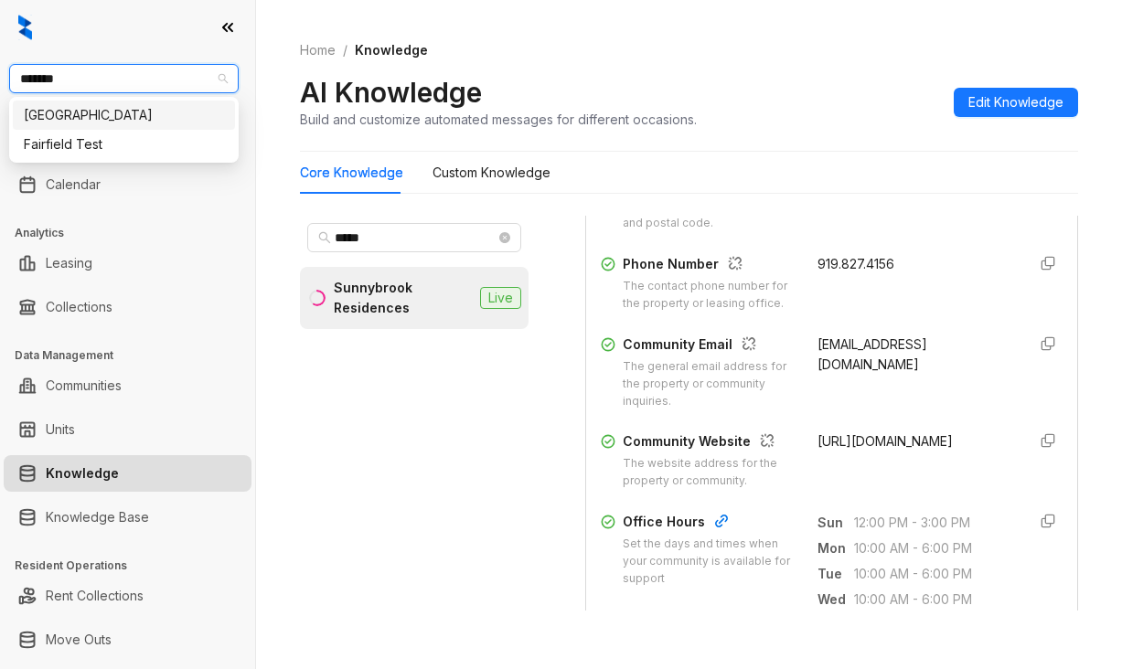
type input "********"
click at [82, 123] on div "Fairfield" at bounding box center [124, 115] width 200 height 20
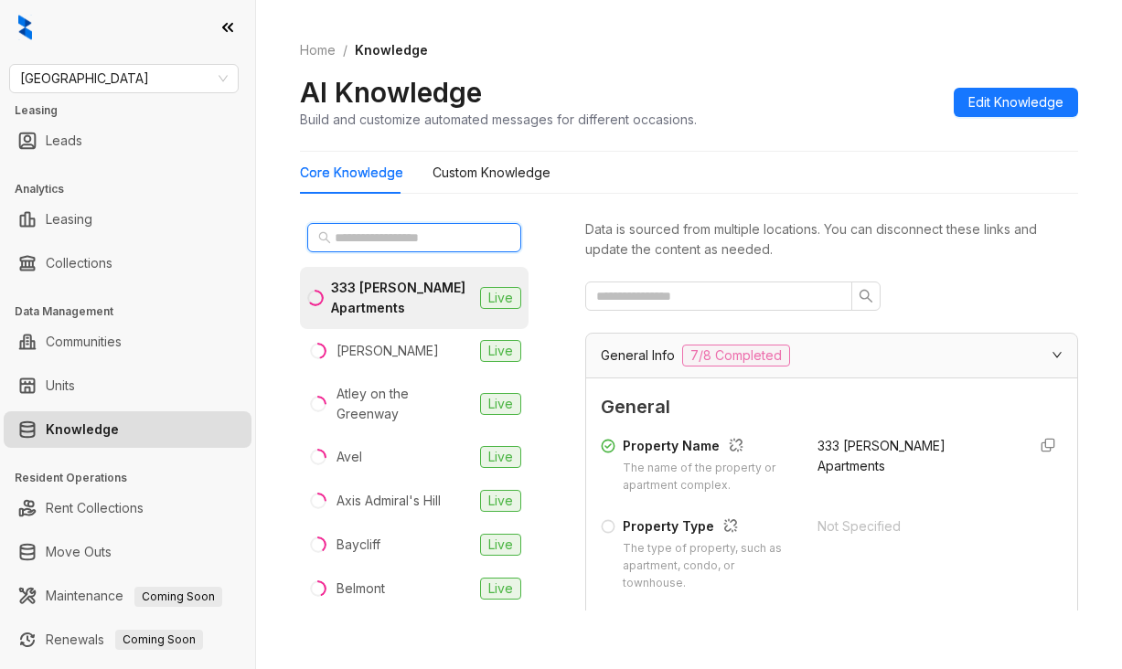
click at [373, 234] on input "text" at bounding box center [415, 238] width 161 height 20
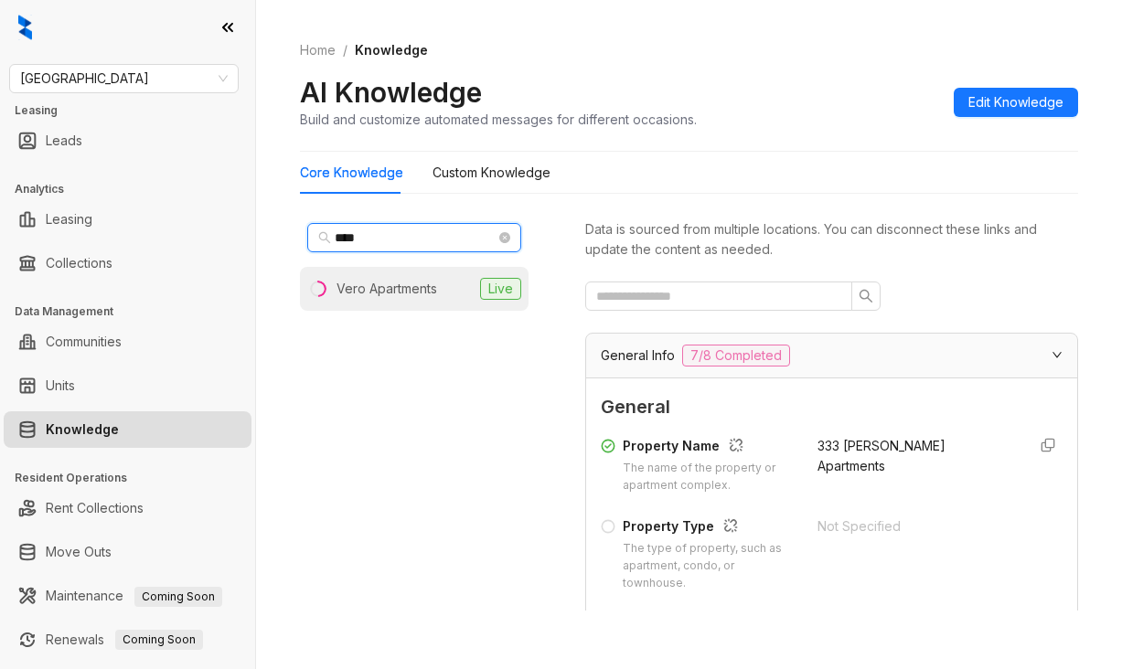
type input "****"
click at [390, 285] on div "Vero Apartments" at bounding box center [387, 289] width 101 height 20
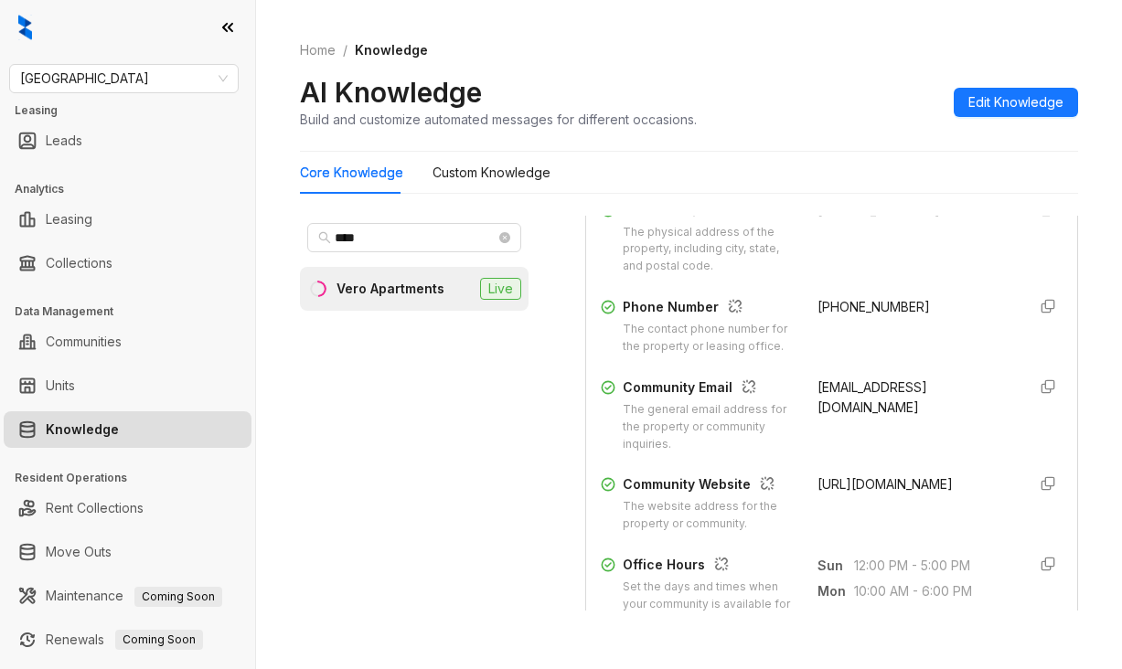
scroll to position [549, 0]
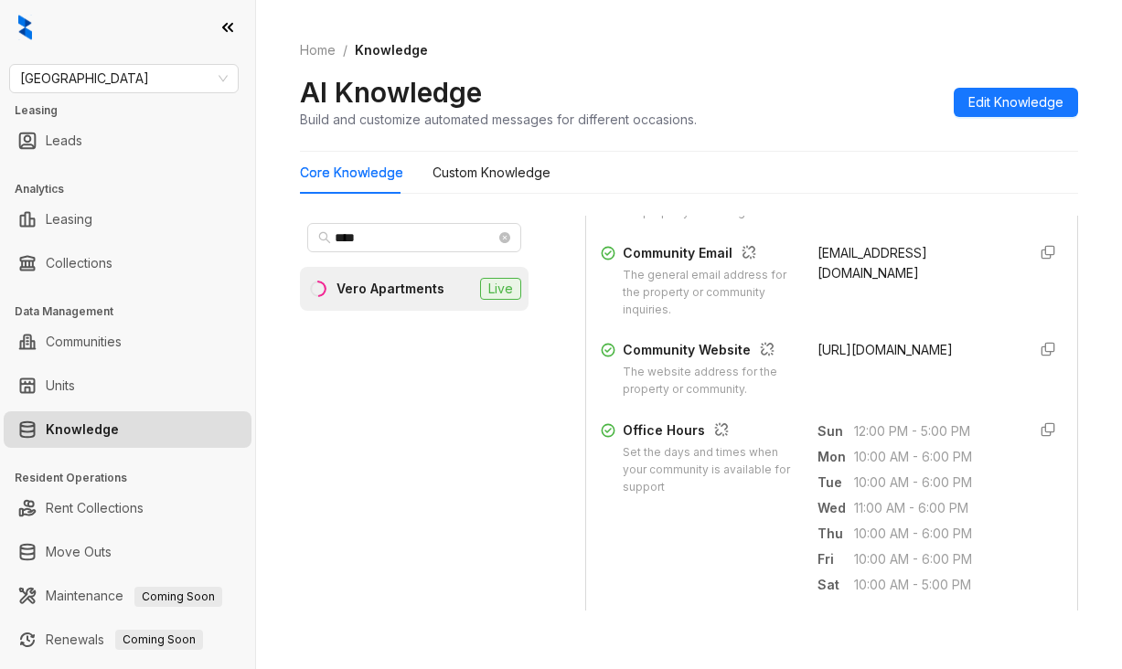
drag, startPoint x: 483, startPoint y: 396, endPoint x: 478, endPoint y: 373, distance: 23.3
click at [488, 380] on div "**** Vero Apartments Live" at bounding box center [414, 413] width 229 height 395
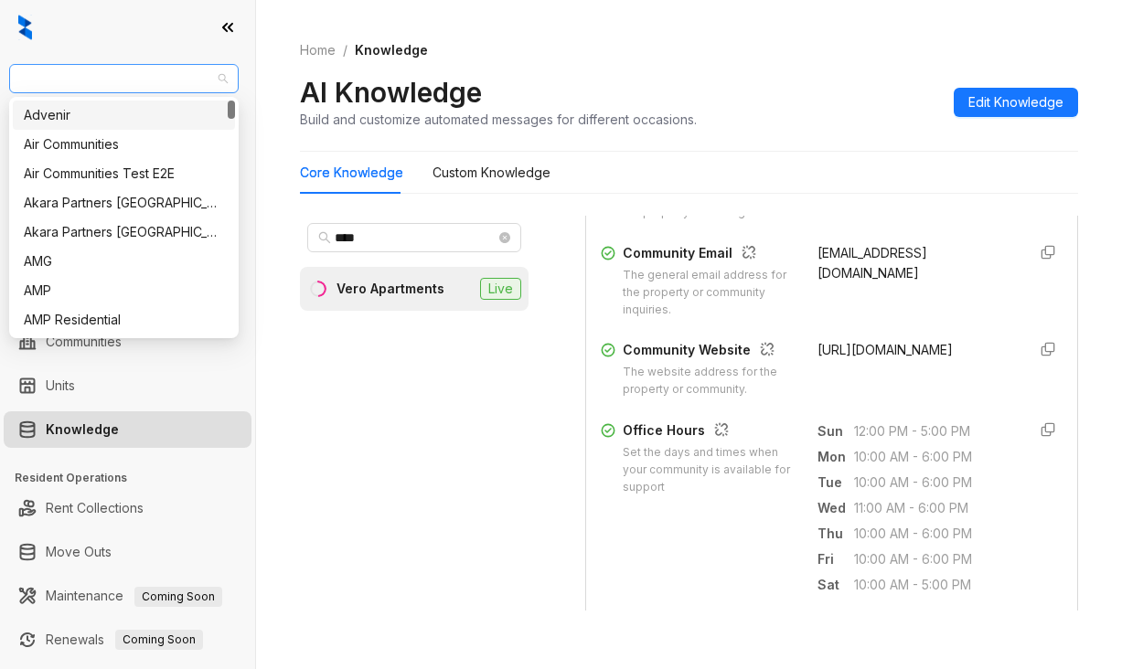
click at [98, 81] on span "Fairfield" at bounding box center [124, 78] width 208 height 27
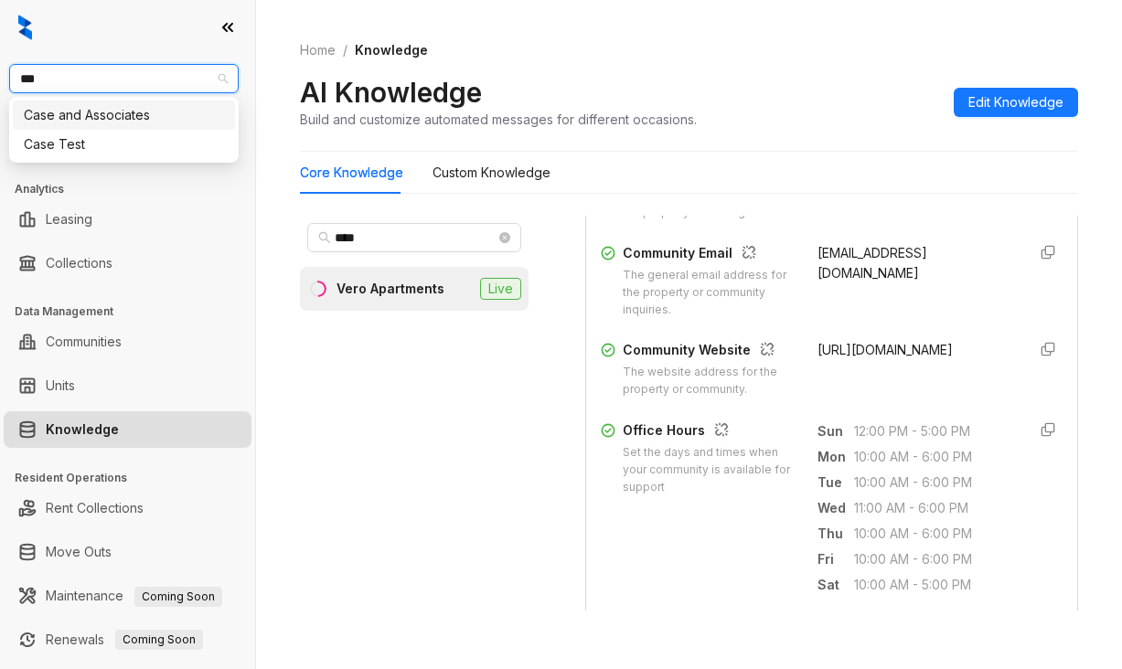
type input "****"
click at [80, 114] on div "Case and Associates" at bounding box center [124, 115] width 200 height 20
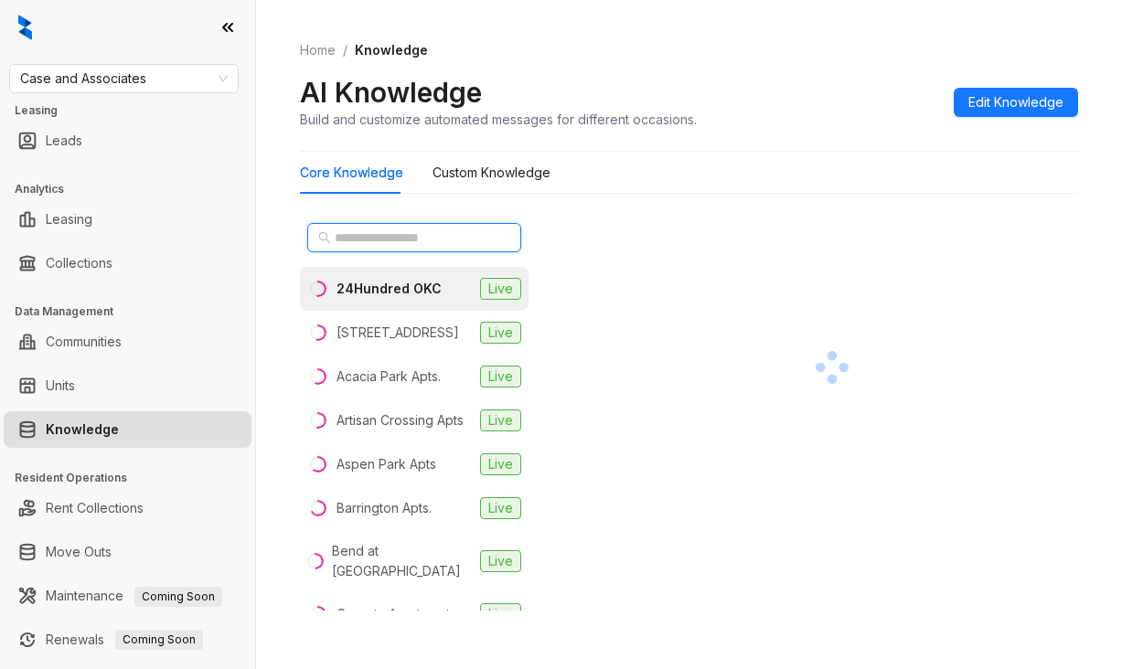
click at [346, 229] on input "text" at bounding box center [415, 238] width 161 height 20
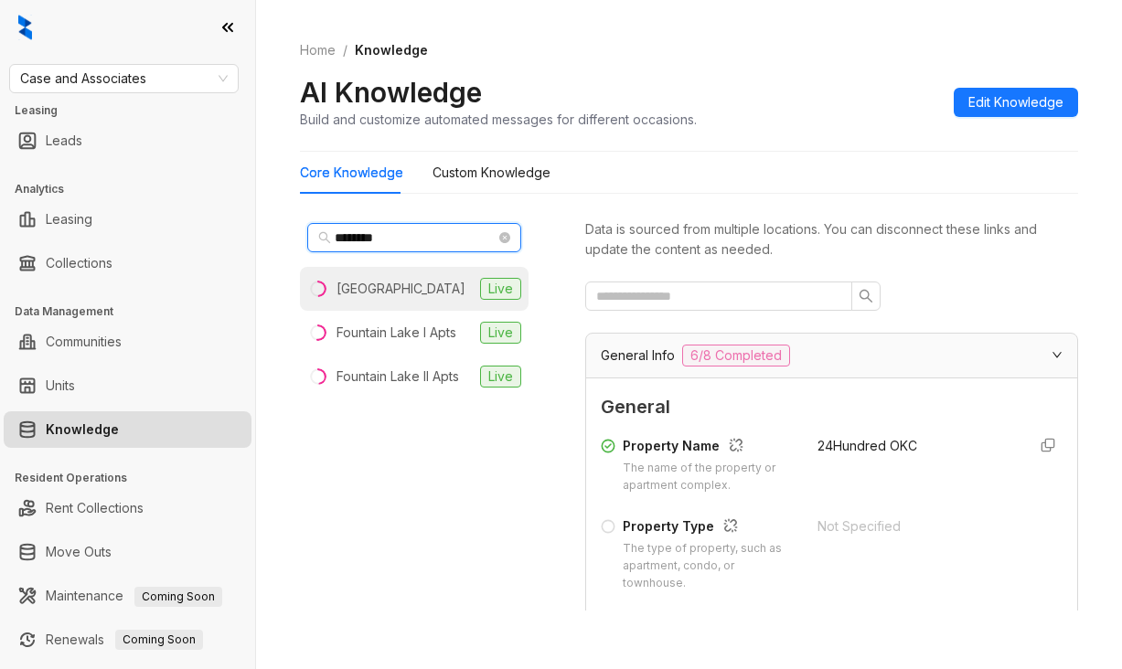
type input "********"
click at [372, 294] on div "[GEOGRAPHIC_DATA]" at bounding box center [401, 289] width 129 height 20
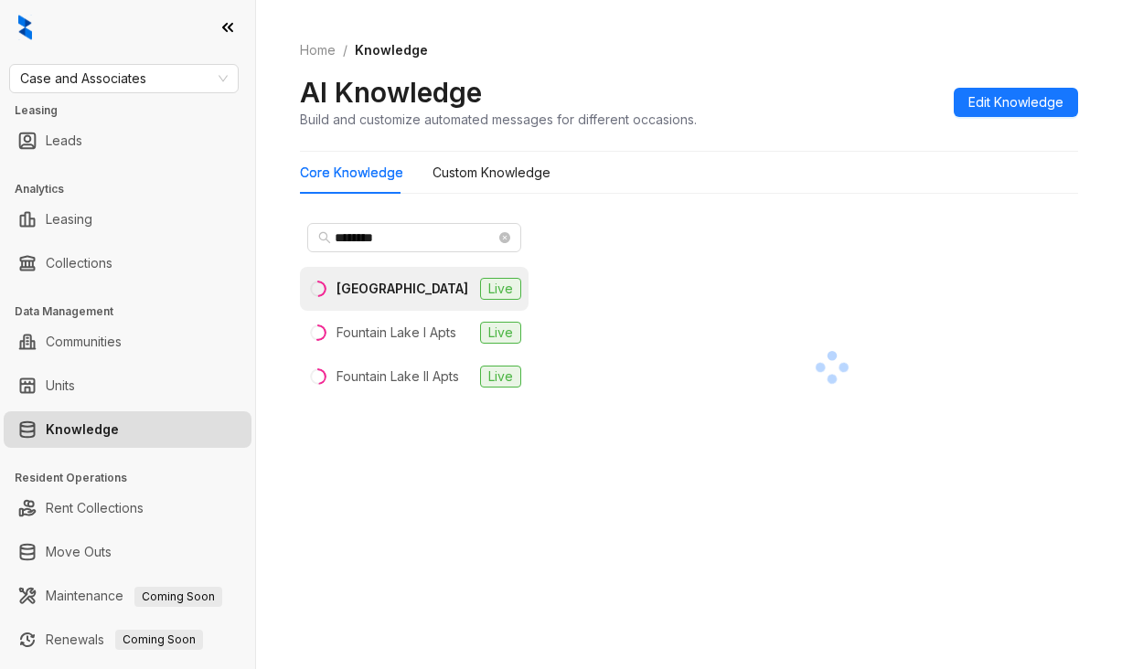
click at [649, 287] on div at bounding box center [831, 368] width 493 height 304
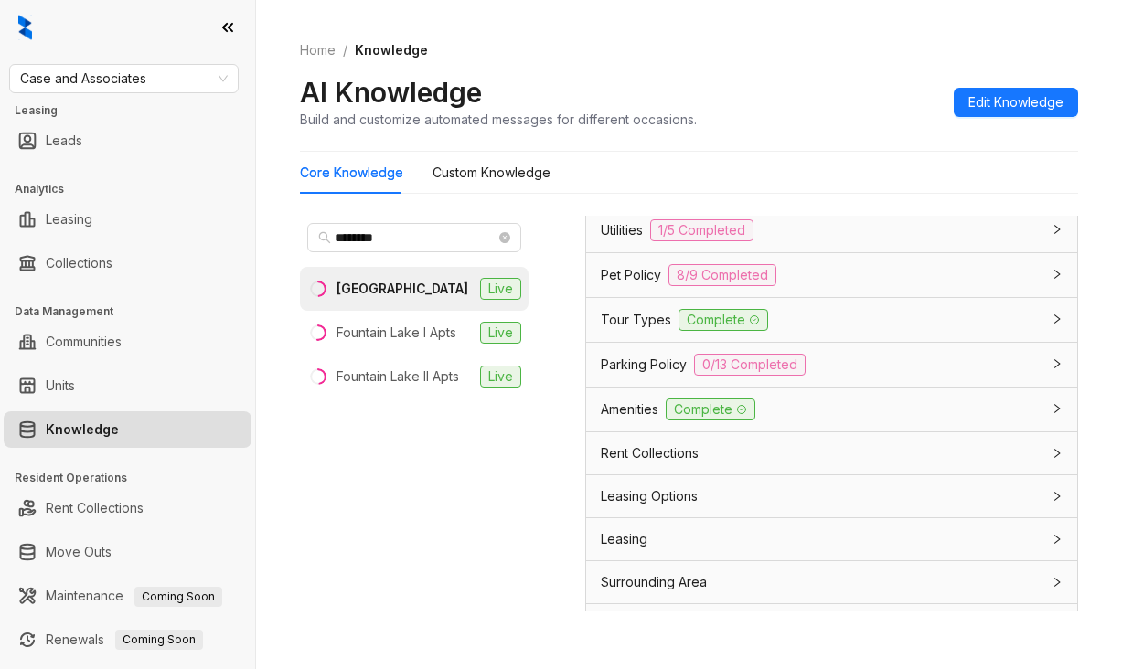
scroll to position [1372, 0]
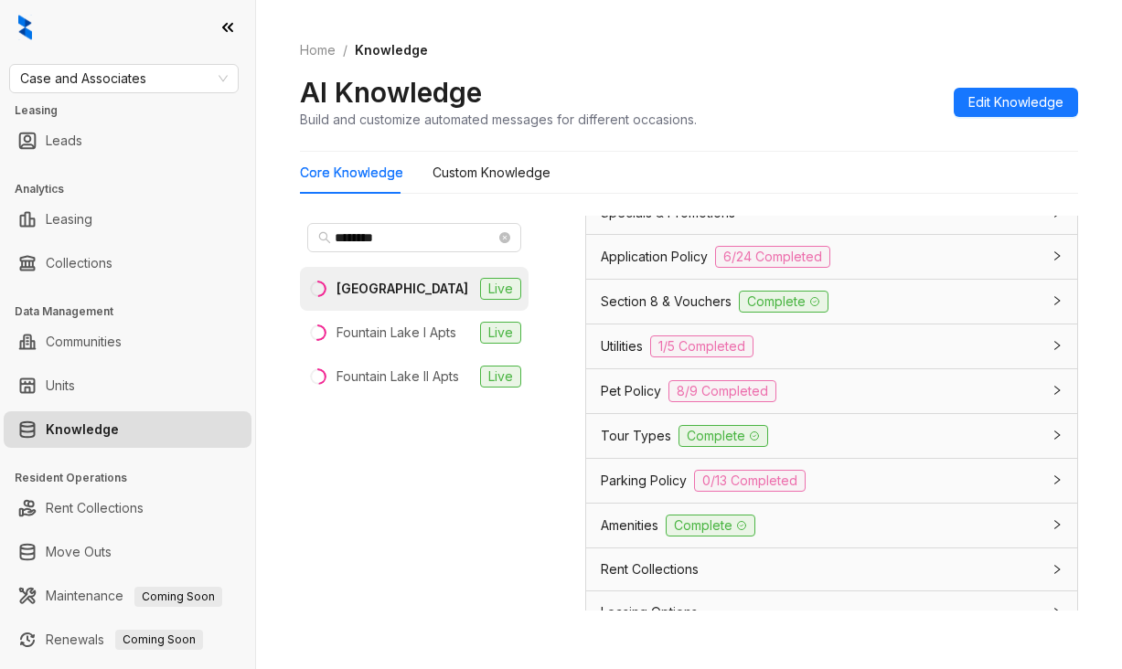
click at [635, 267] on span "Application Policy" at bounding box center [654, 257] width 107 height 20
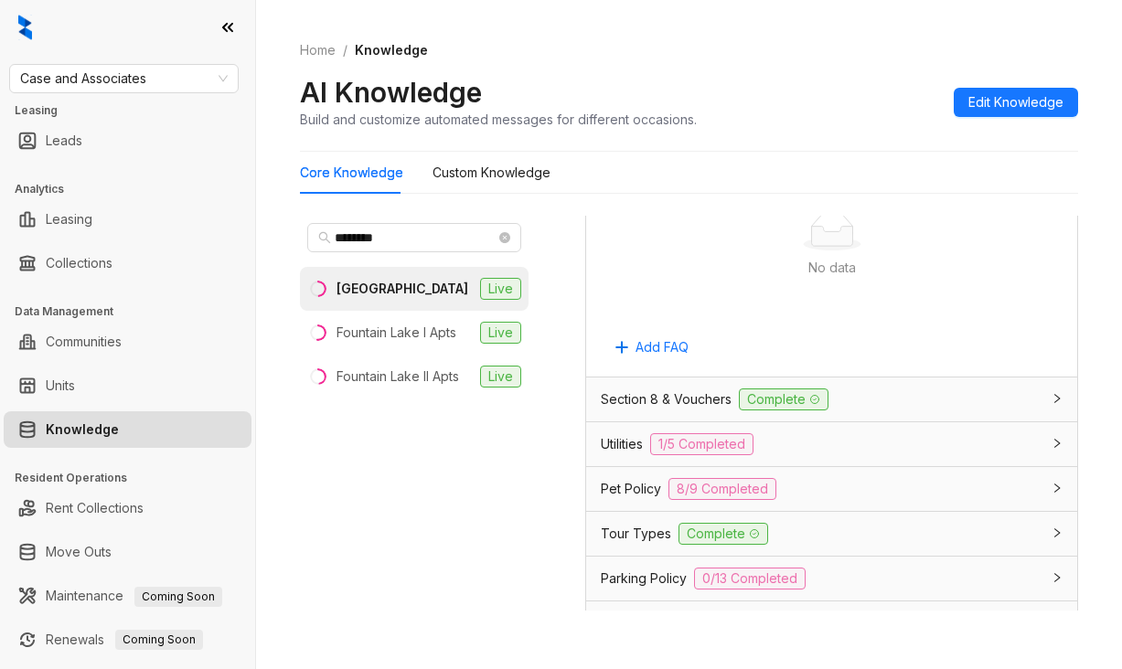
scroll to position [3841, 0]
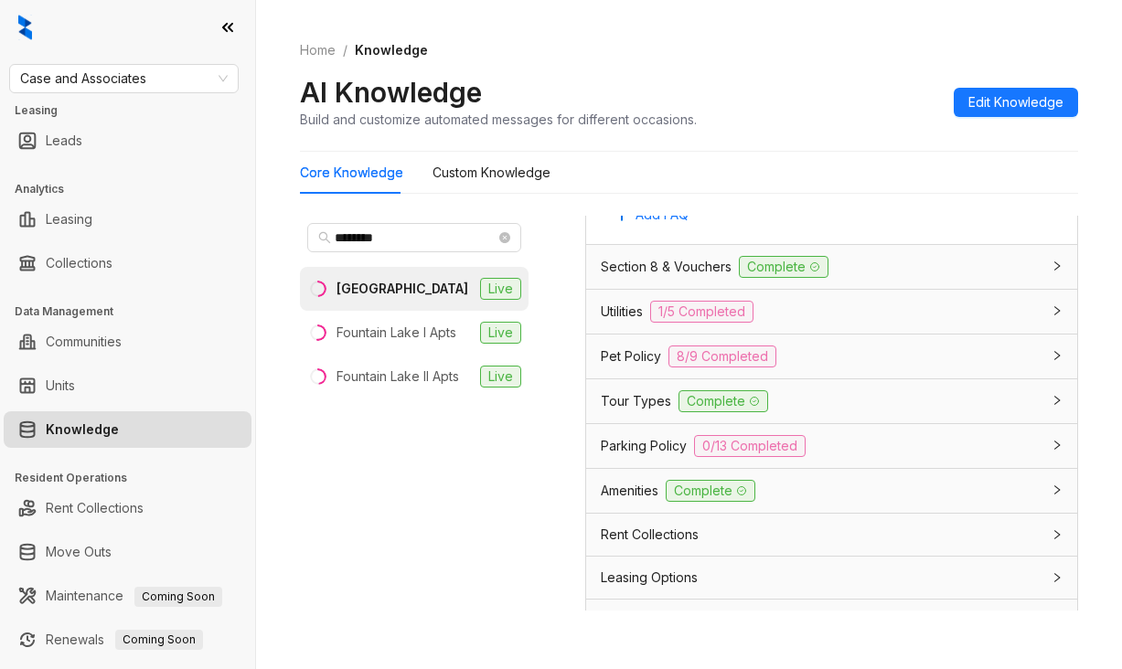
click at [622, 322] on span "Utilities" at bounding box center [622, 312] width 42 height 20
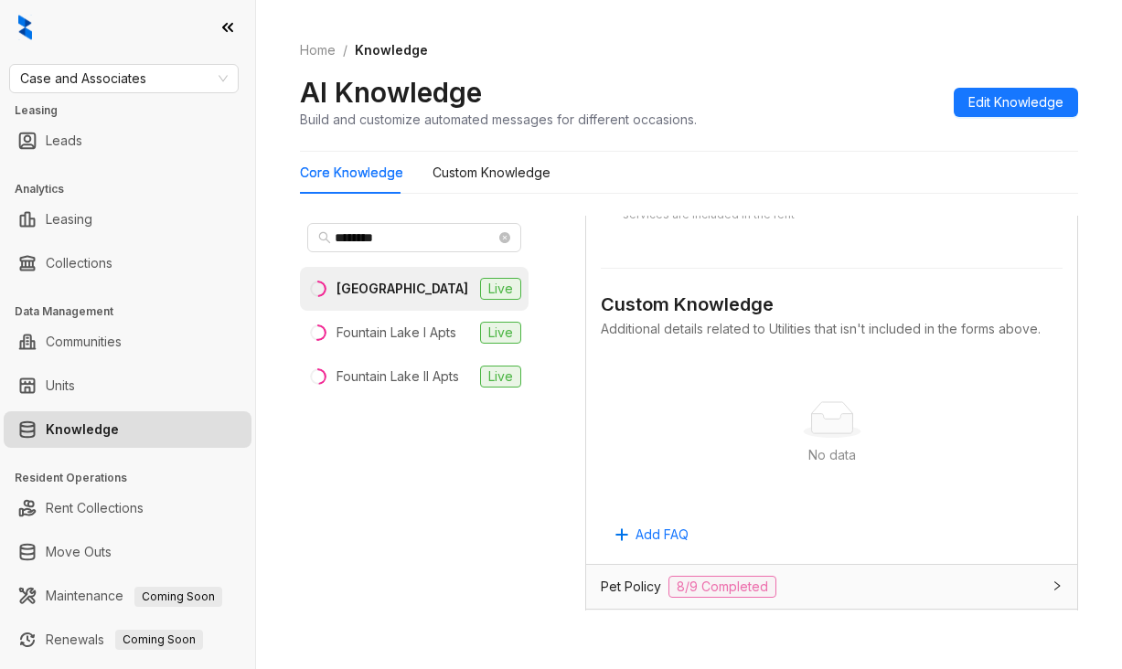
scroll to position [4390, 0]
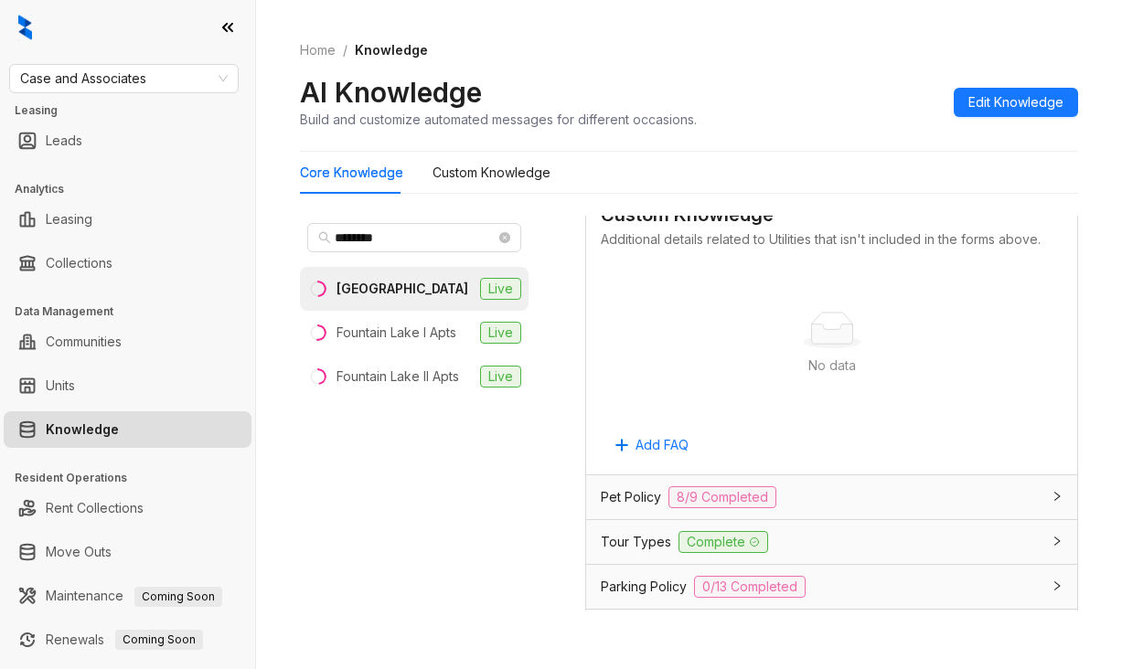
click at [688, 420] on div "No data No data" at bounding box center [832, 344] width 462 height 152
drag, startPoint x: 180, startPoint y: 60, endPoint x: 161, endPoint y: 64, distance: 19.6
click at [171, 62] on div "Case and Associates Leasing Leads Analytics Leasing Collections Data Management…" at bounding box center [127, 334] width 255 height 669
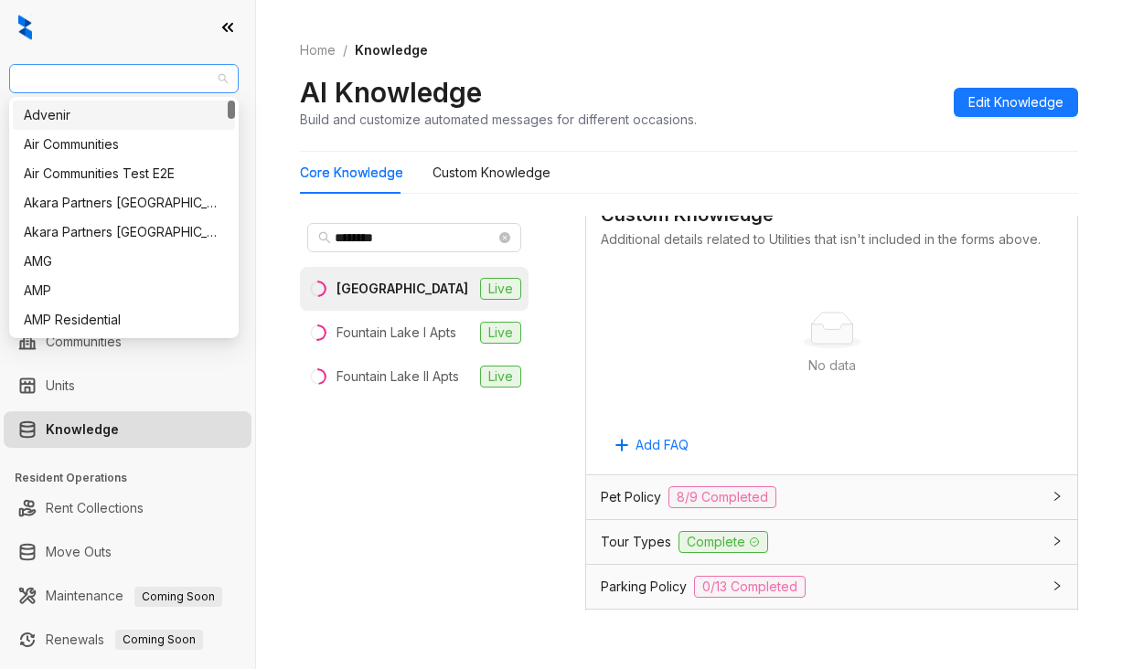
click at [157, 68] on span "Case and Associates" at bounding box center [124, 78] width 208 height 27
click at [66, 142] on div "Air Communities" at bounding box center [124, 144] width 200 height 20
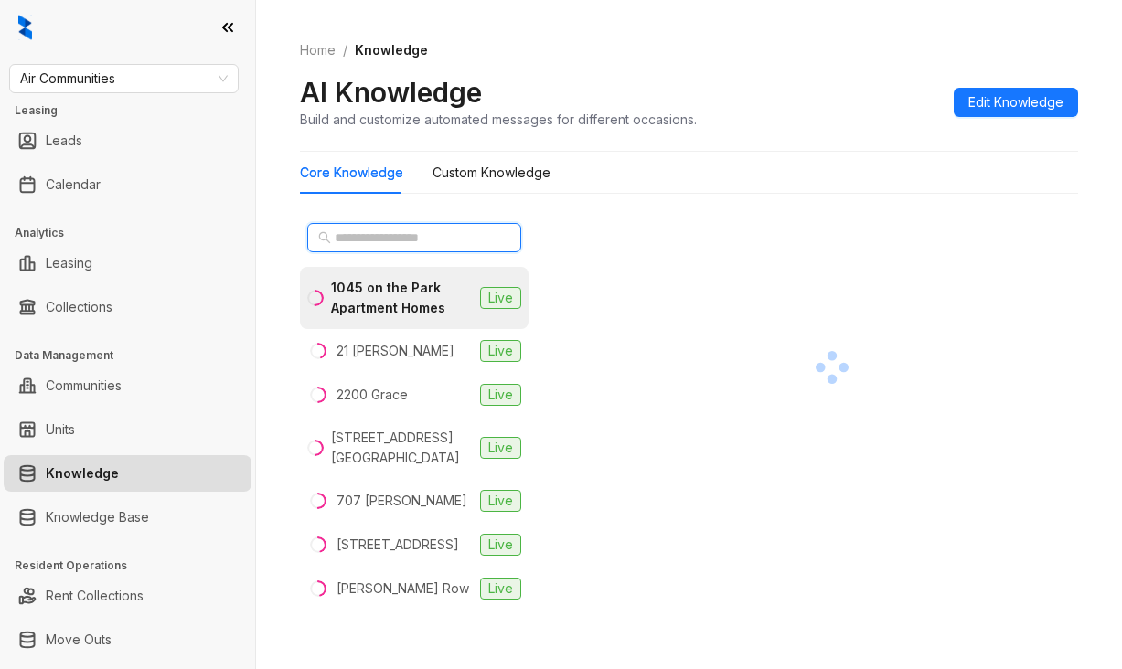
click at [366, 237] on input "text" at bounding box center [415, 238] width 161 height 20
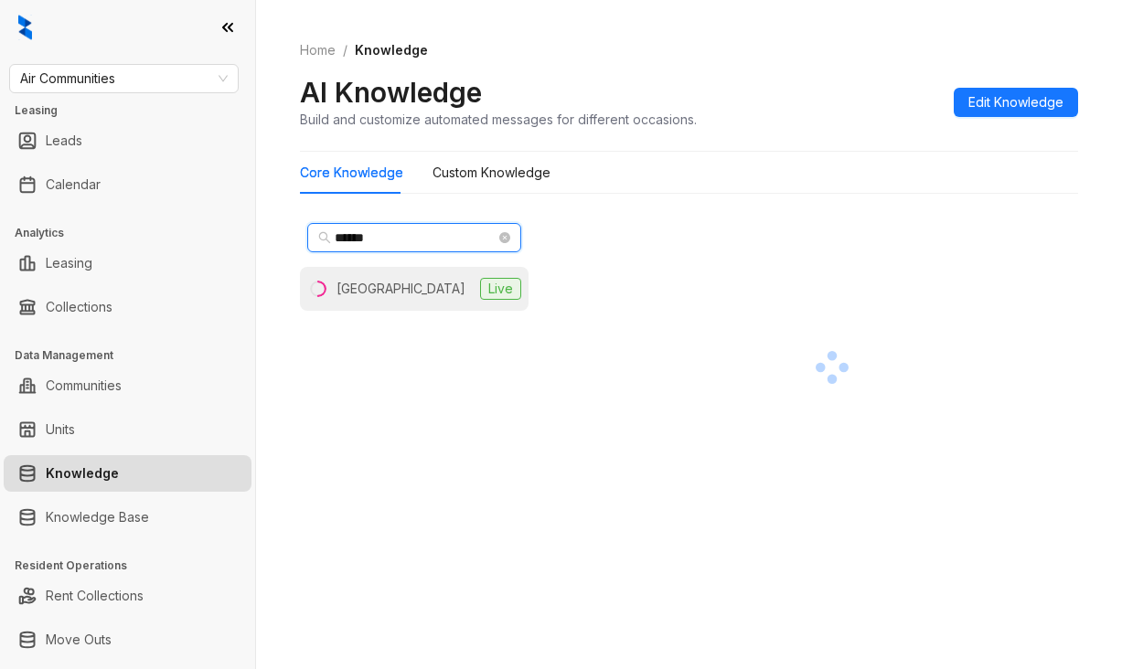
type input "******"
click at [385, 280] on div "[GEOGRAPHIC_DATA]" at bounding box center [401, 289] width 129 height 20
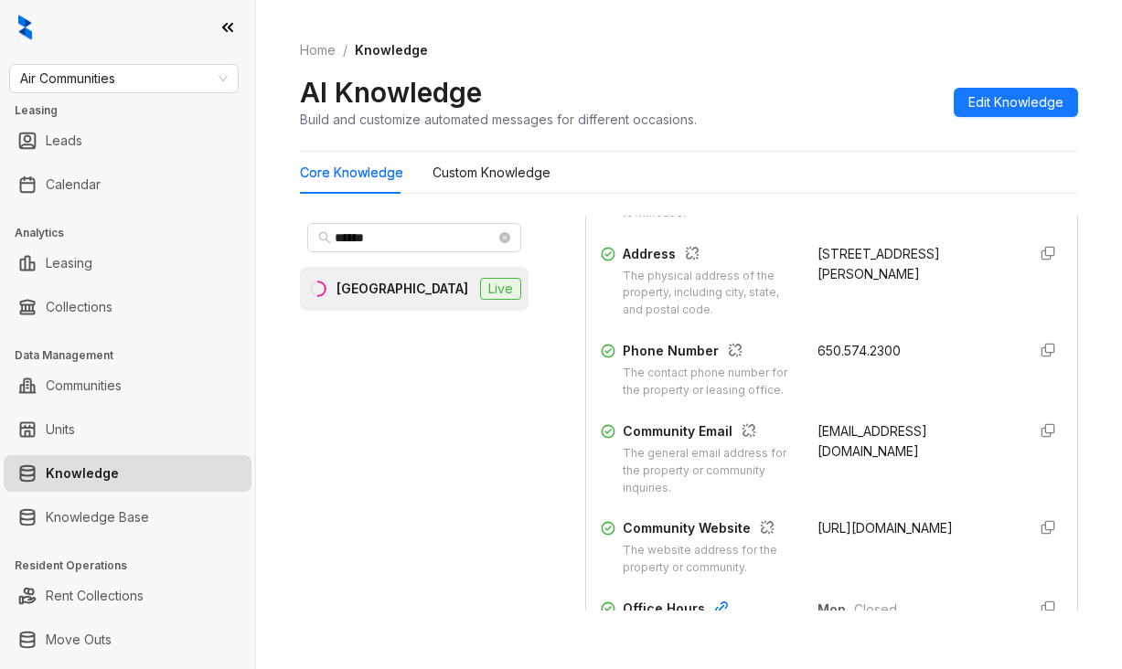
scroll to position [366, 0]
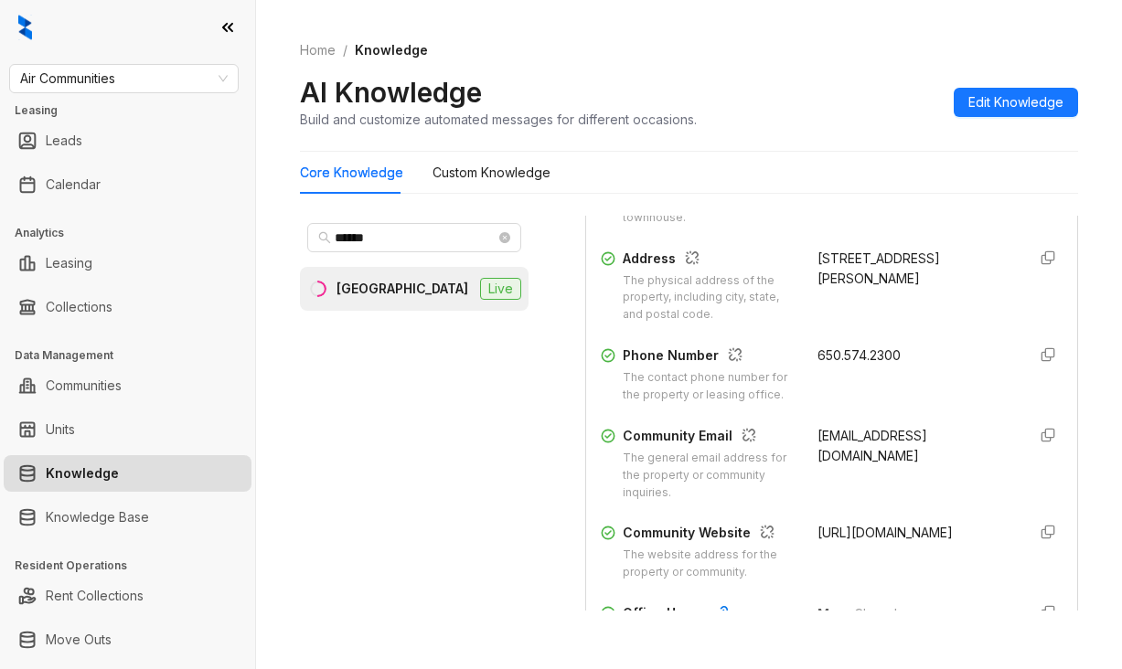
drag, startPoint x: 797, startPoint y: 260, endPoint x: 964, endPoint y: 286, distance: 168.5
click at [964, 286] on div "[STREET_ADDRESS][PERSON_NAME]" at bounding box center [915, 269] width 195 height 40
copy div "[STREET_ADDRESS][PERSON_NAME]"
click at [818, 269] on div "[STREET_ADDRESS][PERSON_NAME]" at bounding box center [915, 269] width 195 height 40
copy div "[STREET_ADDRESS][PERSON_NAME]"
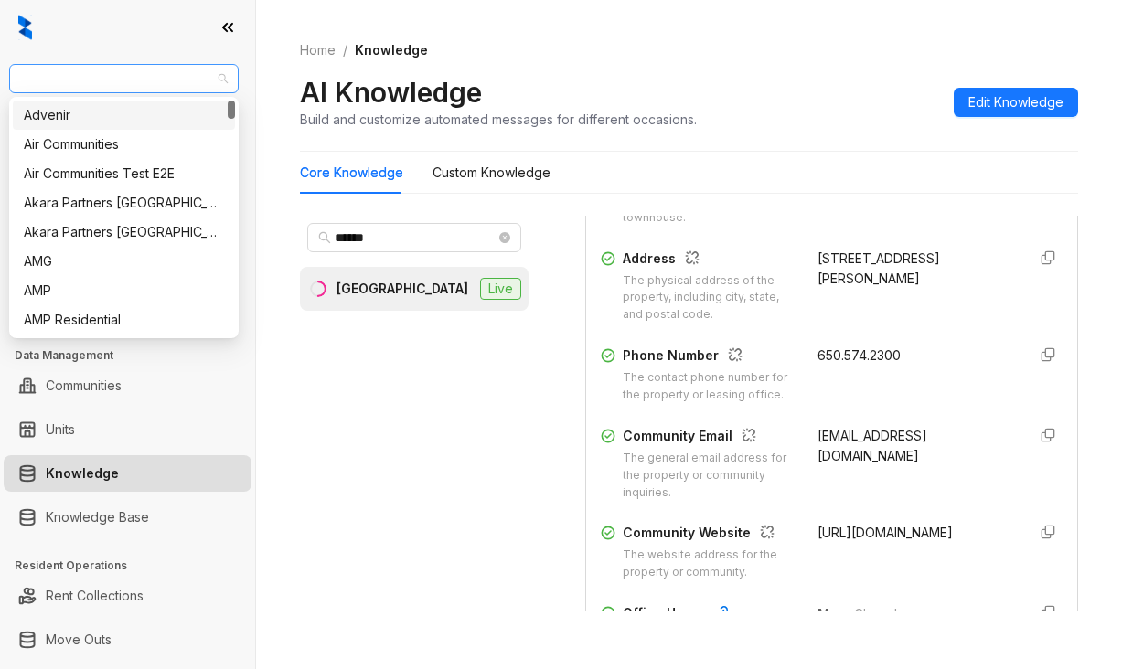
drag, startPoint x: 129, startPoint y: 84, endPoint x: 10, endPoint y: 70, distance: 119.7
click at [10, 70] on div "Air Communities" at bounding box center [124, 78] width 230 height 29
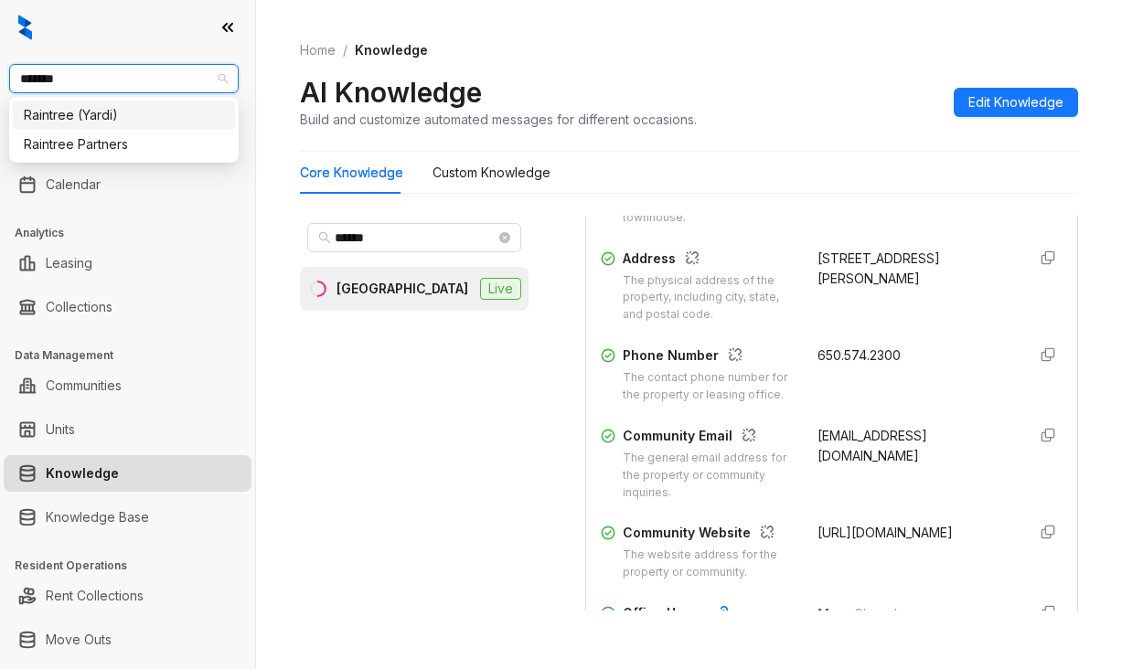
type input "********"
click at [74, 153] on div "Raintree Partners" at bounding box center [124, 144] width 200 height 20
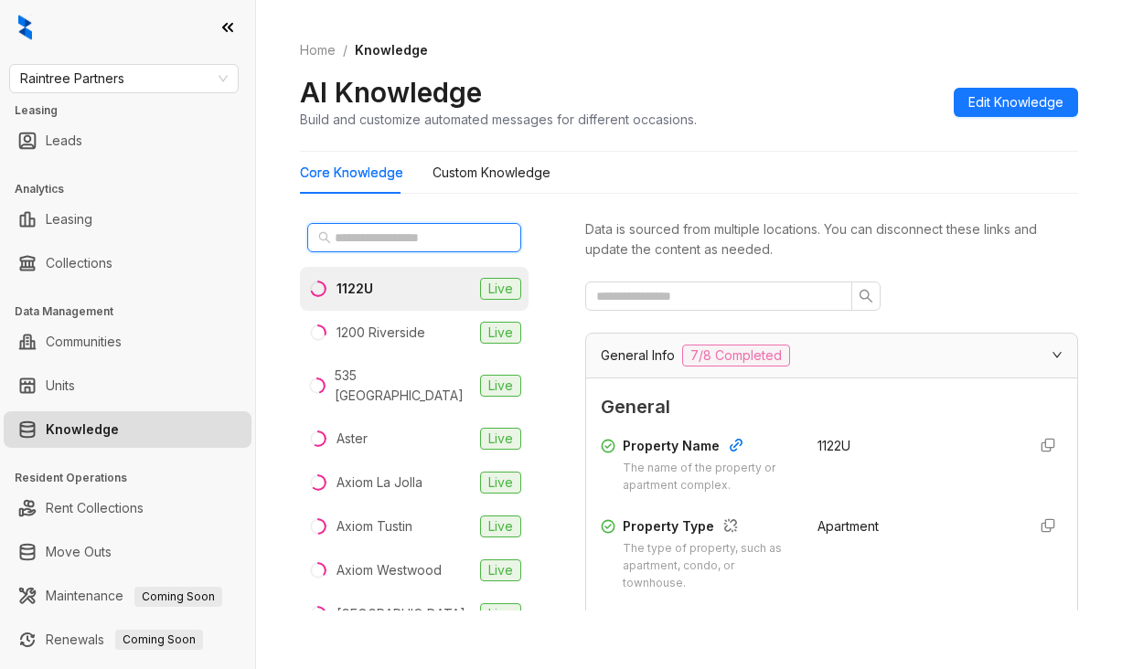
click at [384, 243] on input "text" at bounding box center [415, 238] width 161 height 20
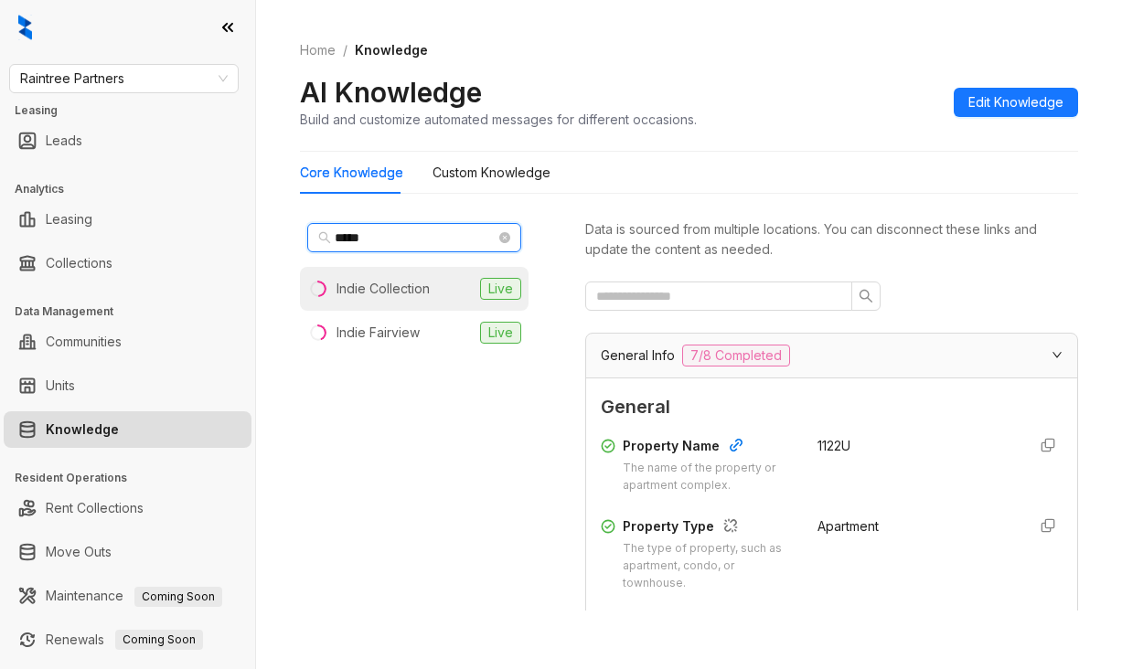
type input "*****"
click at [412, 289] on div "Indie Collection" at bounding box center [383, 289] width 93 height 20
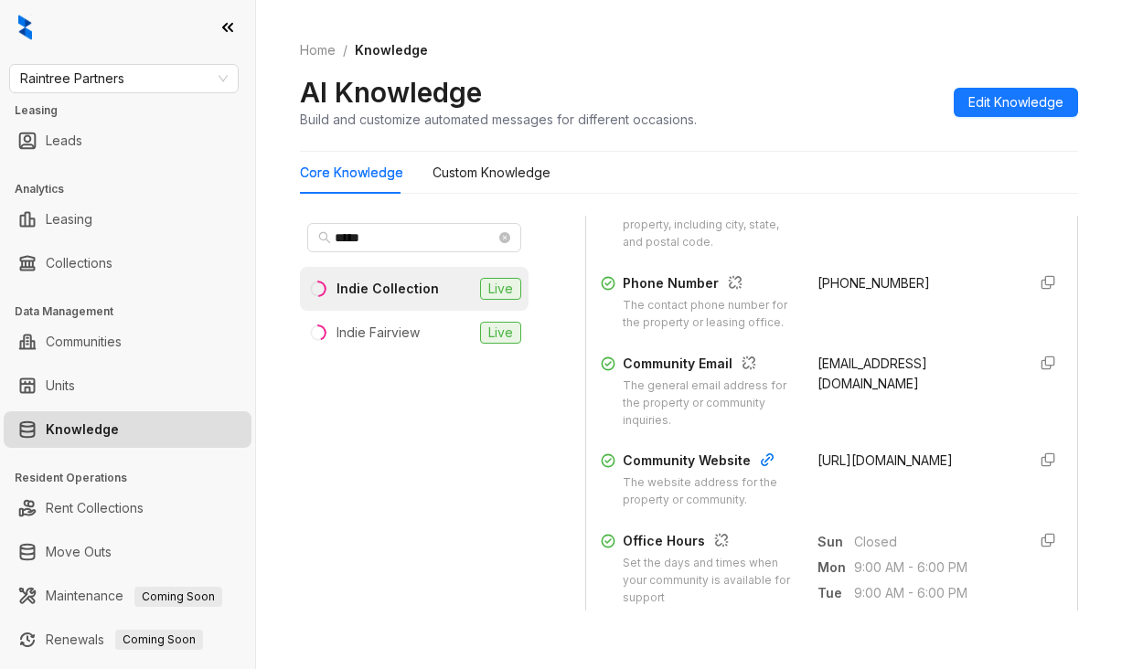
scroll to position [549, 0]
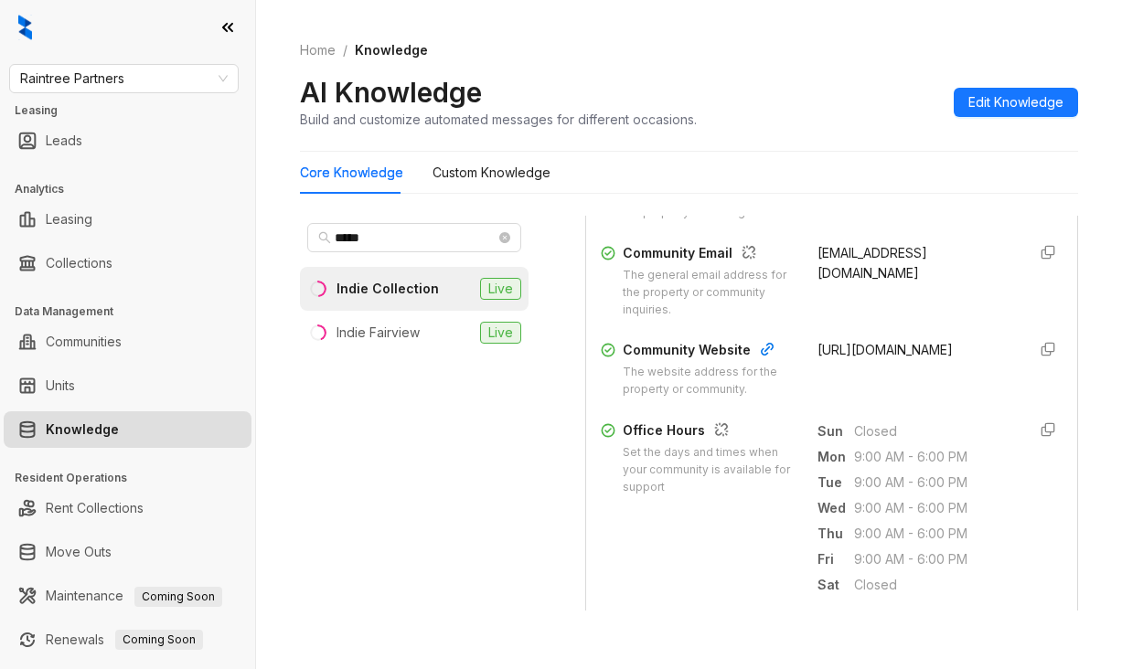
drag, startPoint x: 793, startPoint y: 368, endPoint x: 936, endPoint y: 406, distance: 148.6
click at [957, 399] on div "Community Website The website address for the property or community. https://ww…" at bounding box center [832, 369] width 462 height 59
copy span "https://www.indieglendale.com/?utm_knock=g"
click at [856, 444] on form "General Property Name The name of the property or apartment complex. Indie Coll…" at bounding box center [832, 398] width 462 height 1107
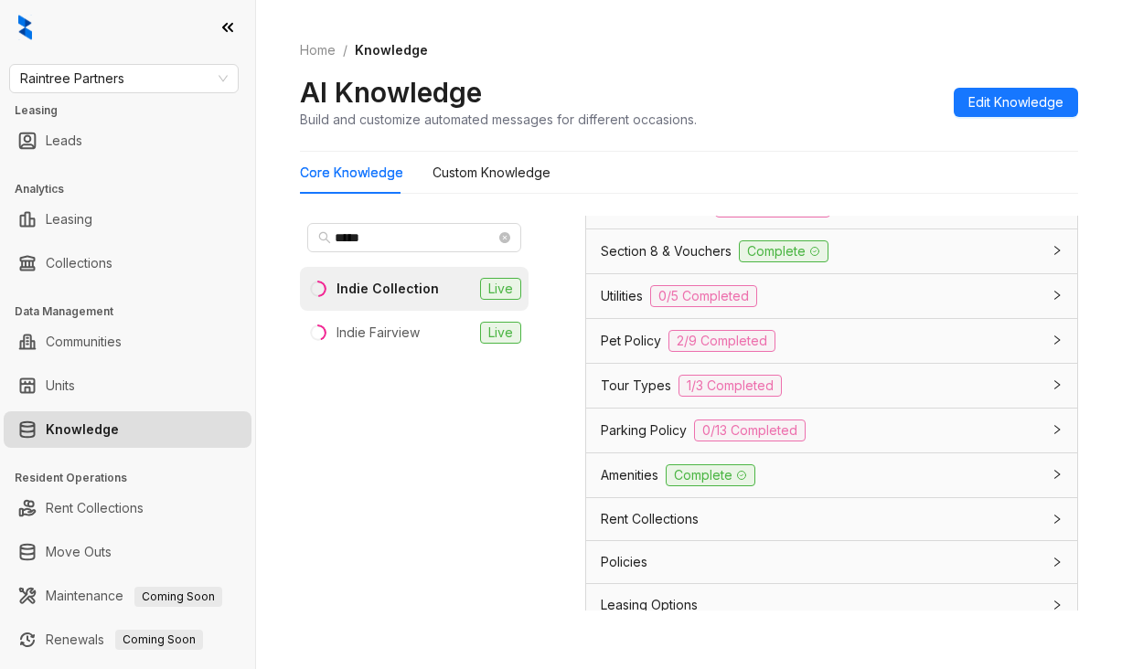
scroll to position [1372, 0]
click at [647, 219] on span "Application Policy" at bounding box center [654, 209] width 107 height 20
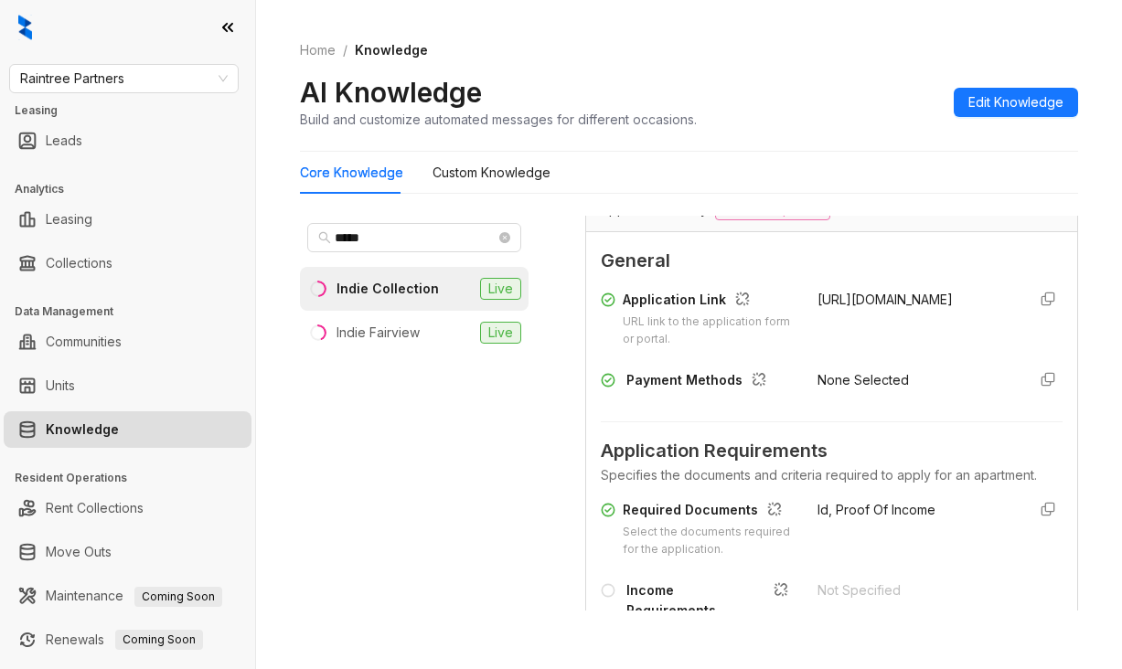
drag, startPoint x: 793, startPoint y: 332, endPoint x: 831, endPoint y: 339, distance: 39.1
click at [846, 348] on div "Application Link URL link to the application form or portal. https://www.indieg…" at bounding box center [832, 319] width 462 height 59
copy span "https://www.indieglendale.com/onlineleasing.aspx#k=89544"
